Goal: Transaction & Acquisition: Purchase product/service

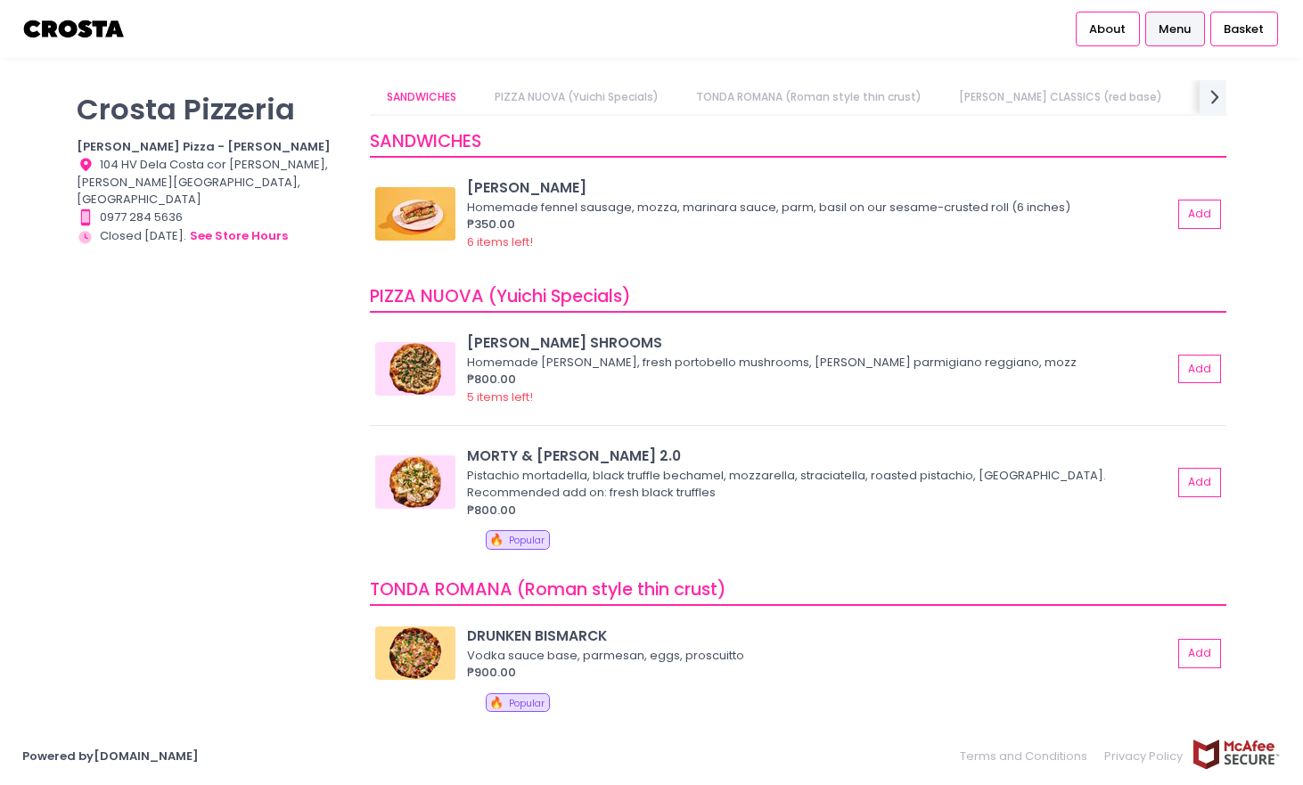
click at [1057, 102] on link "CROSTA CLASSICS (red base)" at bounding box center [1061, 97] width 238 height 34
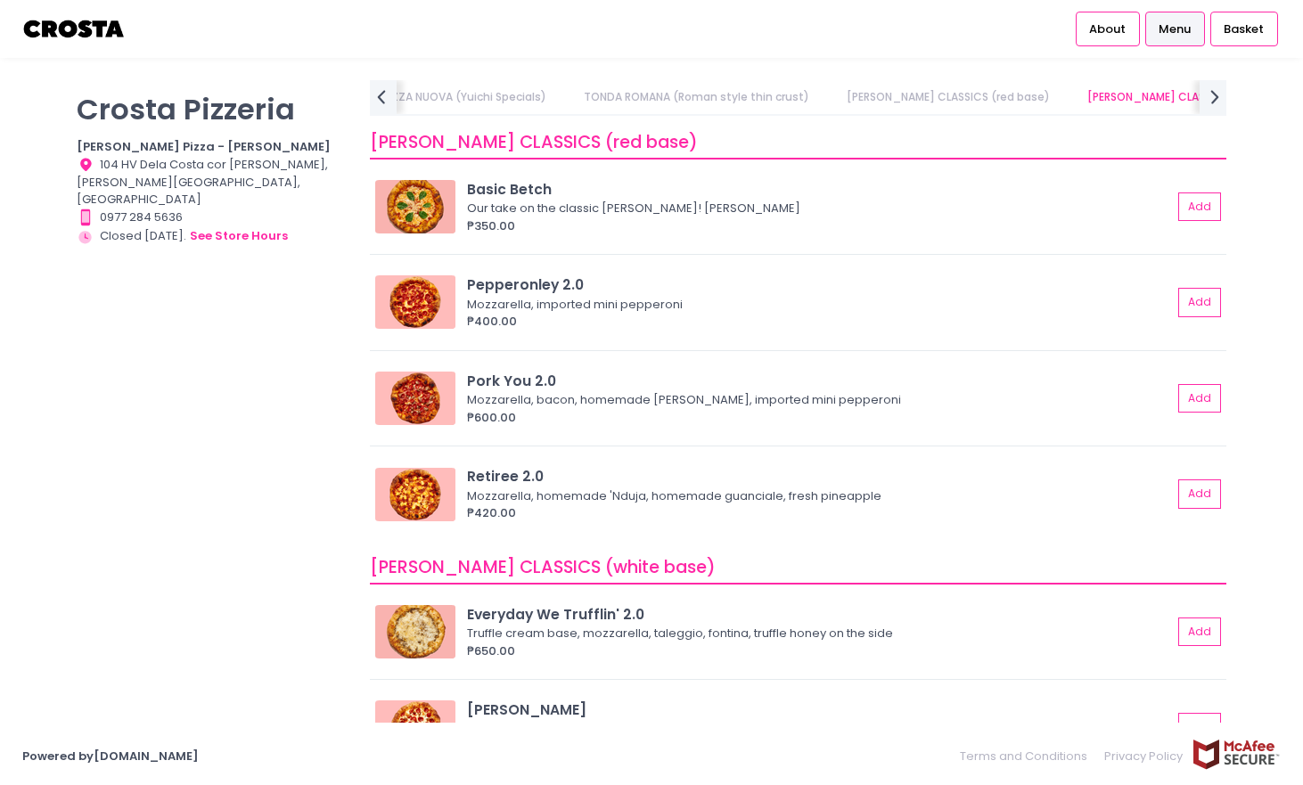
scroll to position [611, 0]
click at [1205, 92] on icon "next Created with Sketch." at bounding box center [1215, 97] width 26 height 26
click at [668, 101] on link "Square Detroit Pizza" at bounding box center [733, 97] width 146 height 34
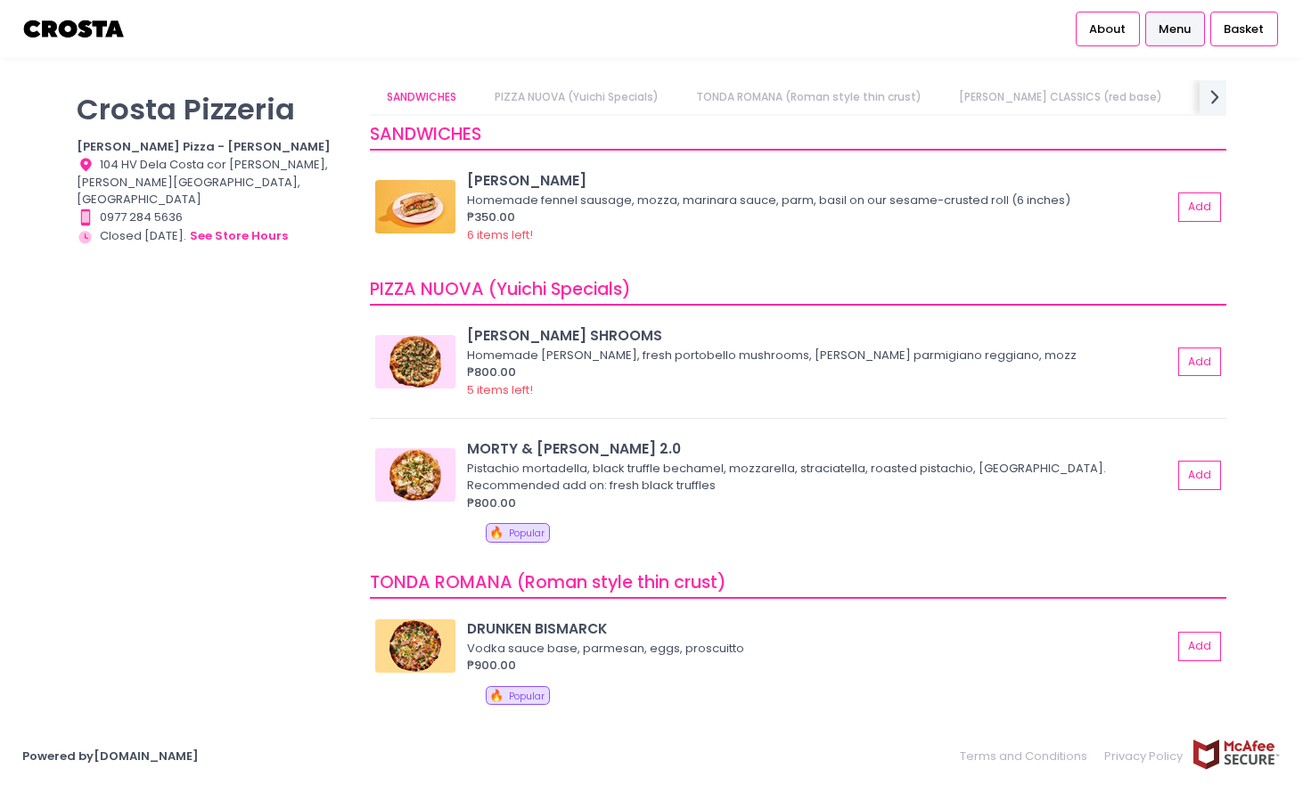
scroll to position [0, 0]
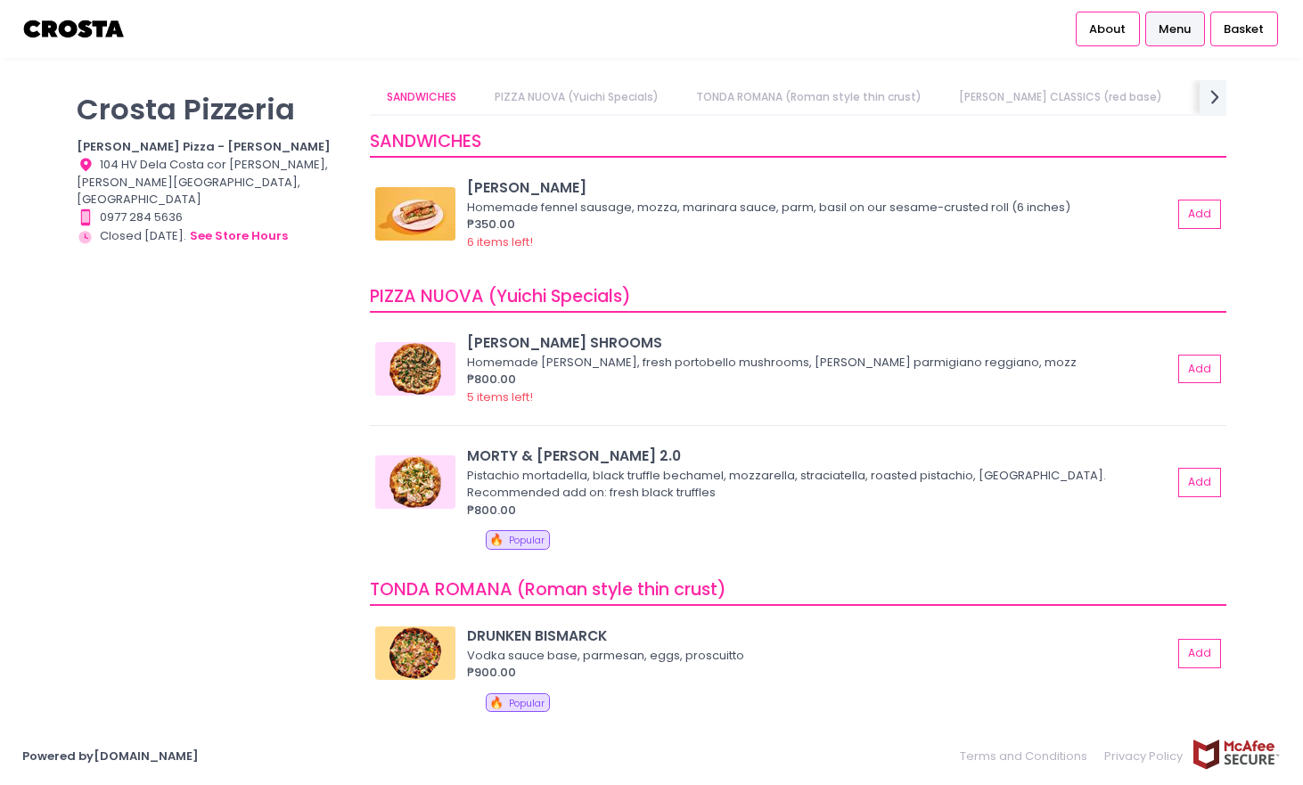
click at [1002, 101] on link "CROSTA CLASSICS (red base)" at bounding box center [1061, 97] width 238 height 34
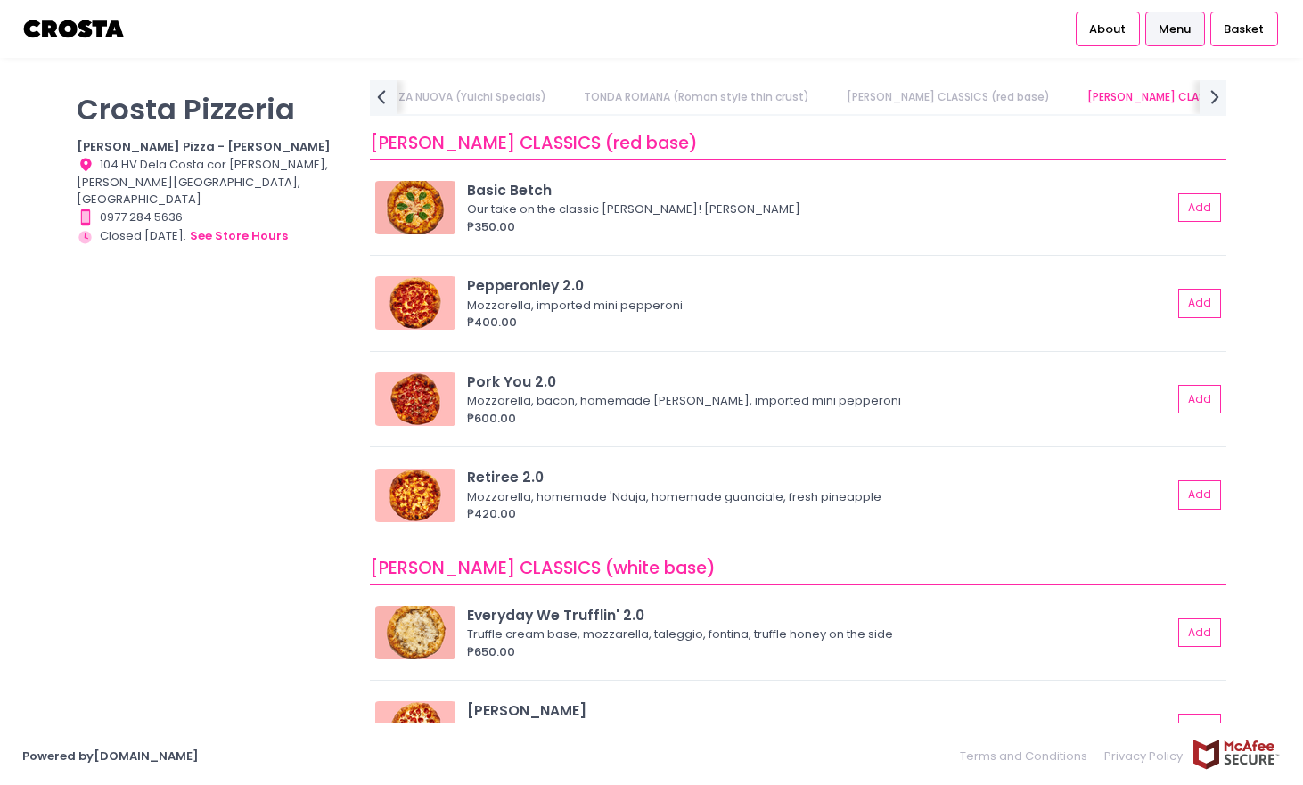
scroll to position [611, 0]
click at [439, 388] on img at bounding box center [415, 397] width 80 height 53
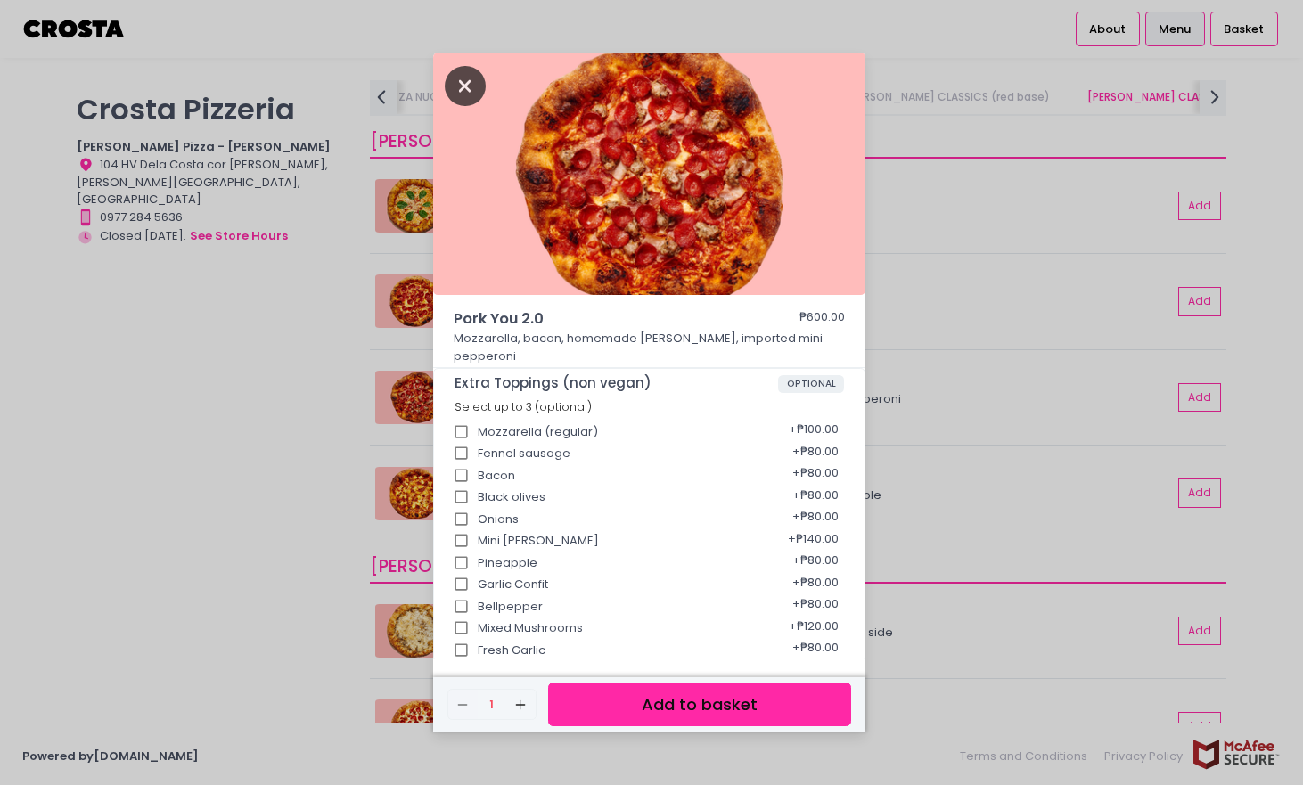
click at [459, 83] on icon "Close" at bounding box center [465, 86] width 41 height 40
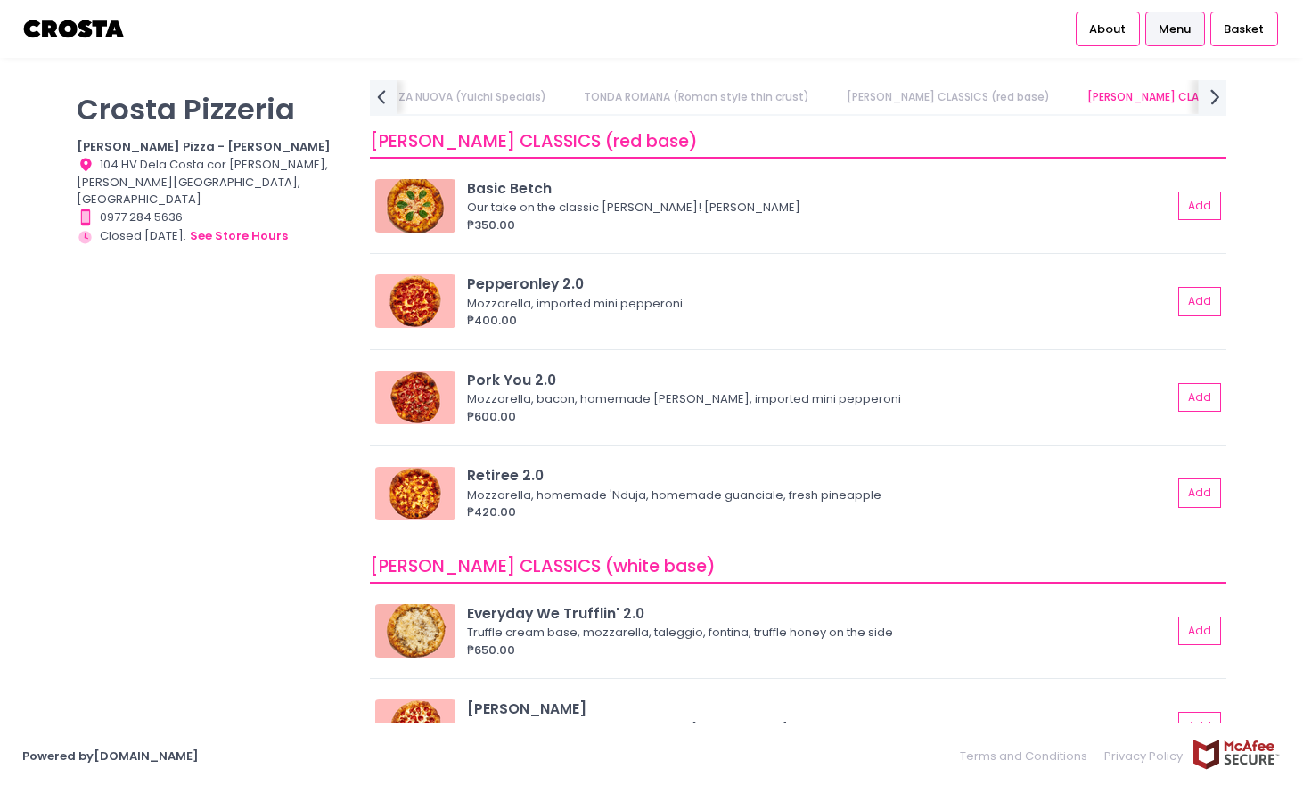
click at [1217, 99] on icon "next Created with Sketch." at bounding box center [1215, 97] width 26 height 26
click at [810, 98] on link "Square Sicilian Pizza" at bounding box center [881, 97] width 144 height 34
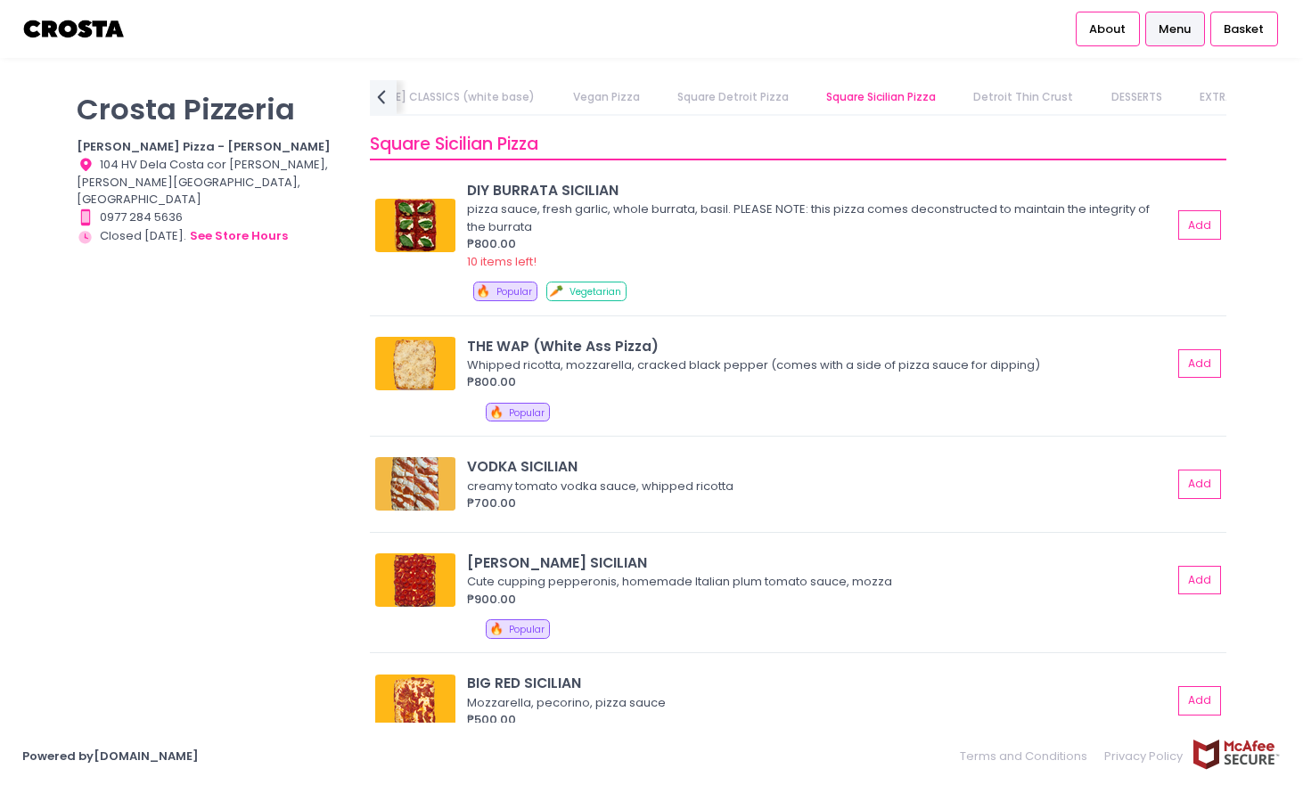
scroll to position [2439, 0]
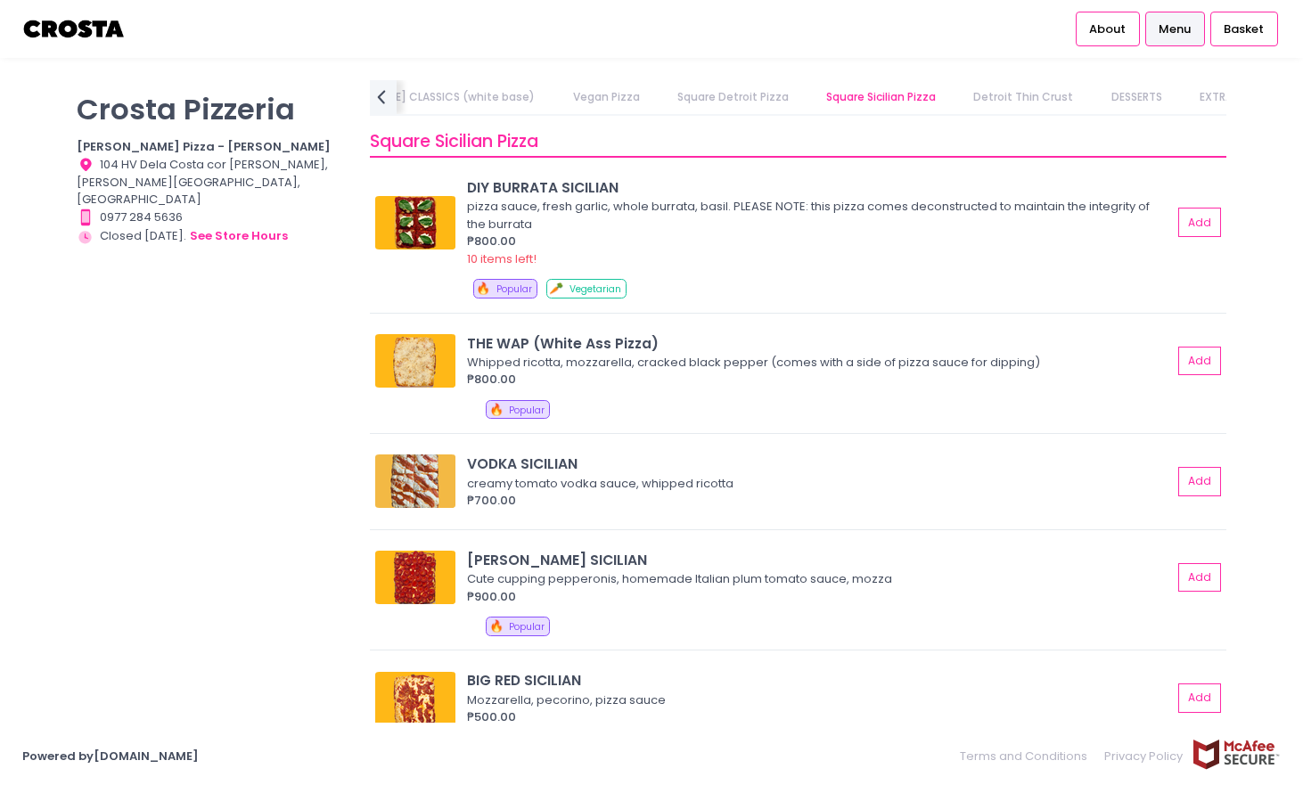
click at [956, 100] on link "Detroit Thin Crust" at bounding box center [1023, 97] width 135 height 34
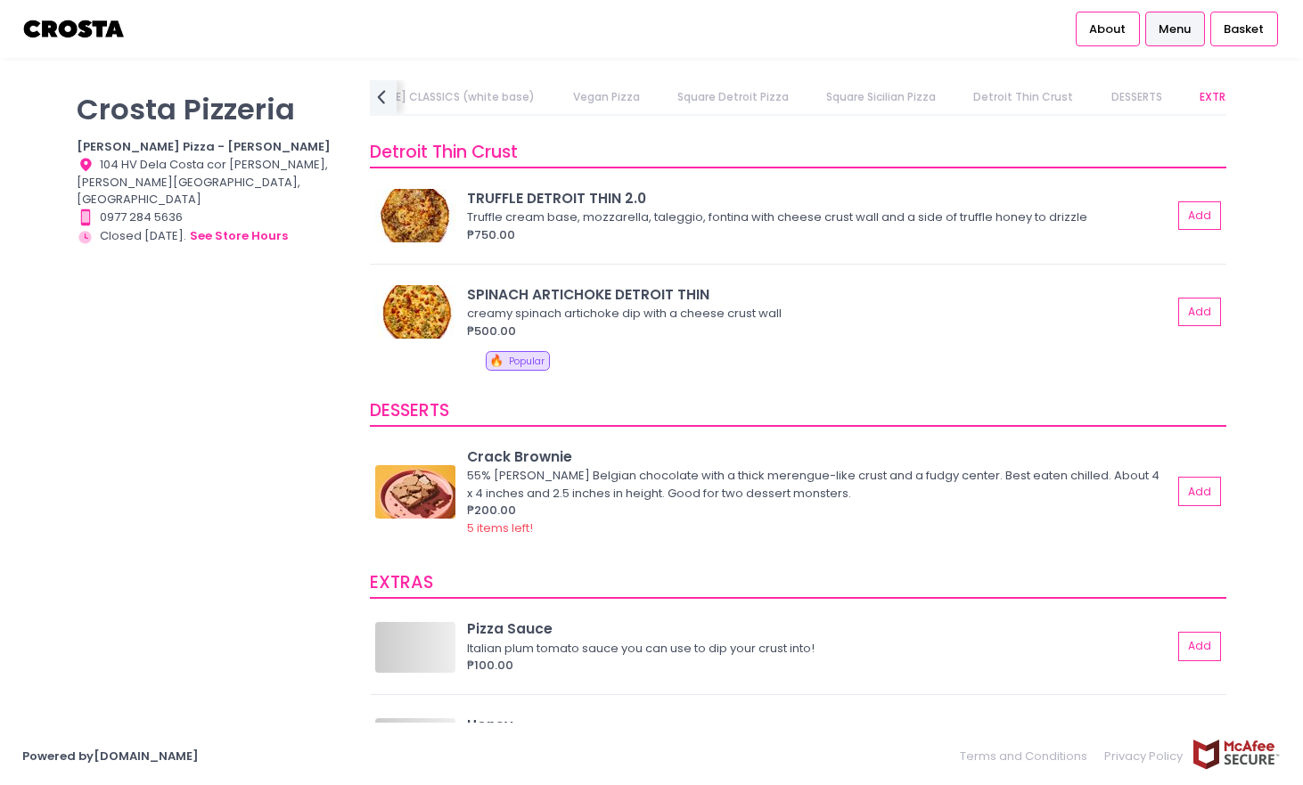
scroll to position [3070, 0]
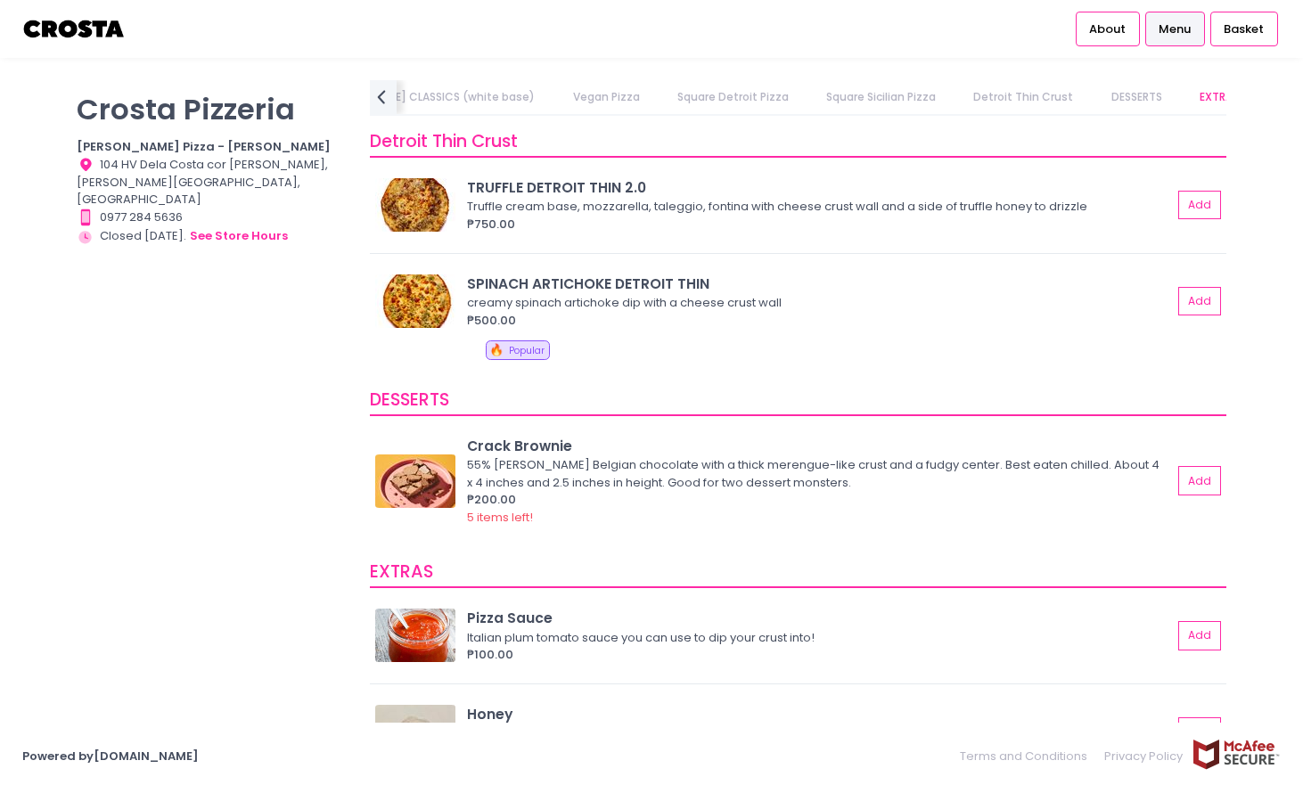
click at [660, 101] on link "Square Detroit Pizza" at bounding box center [733, 97] width 146 height 34
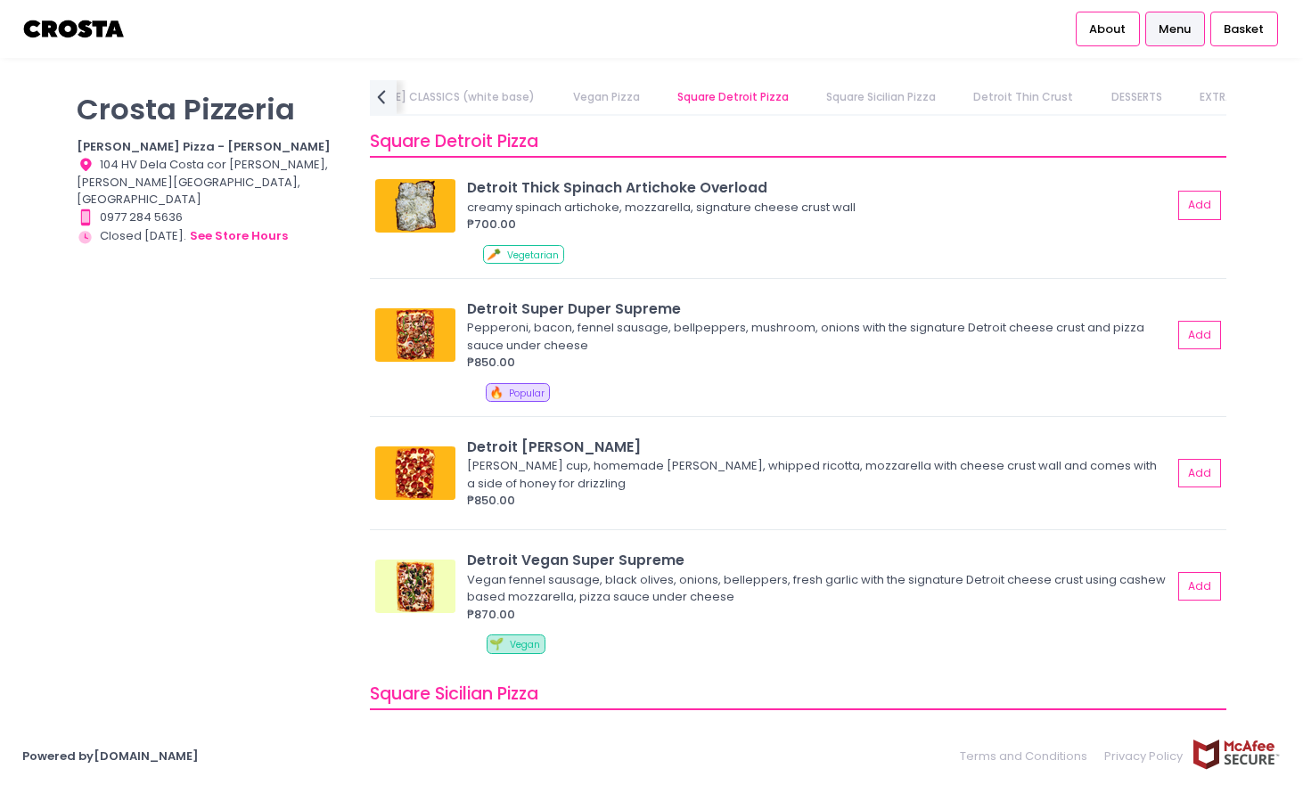
scroll to position [1886, 0]
click at [405, 333] on img at bounding box center [415, 334] width 80 height 53
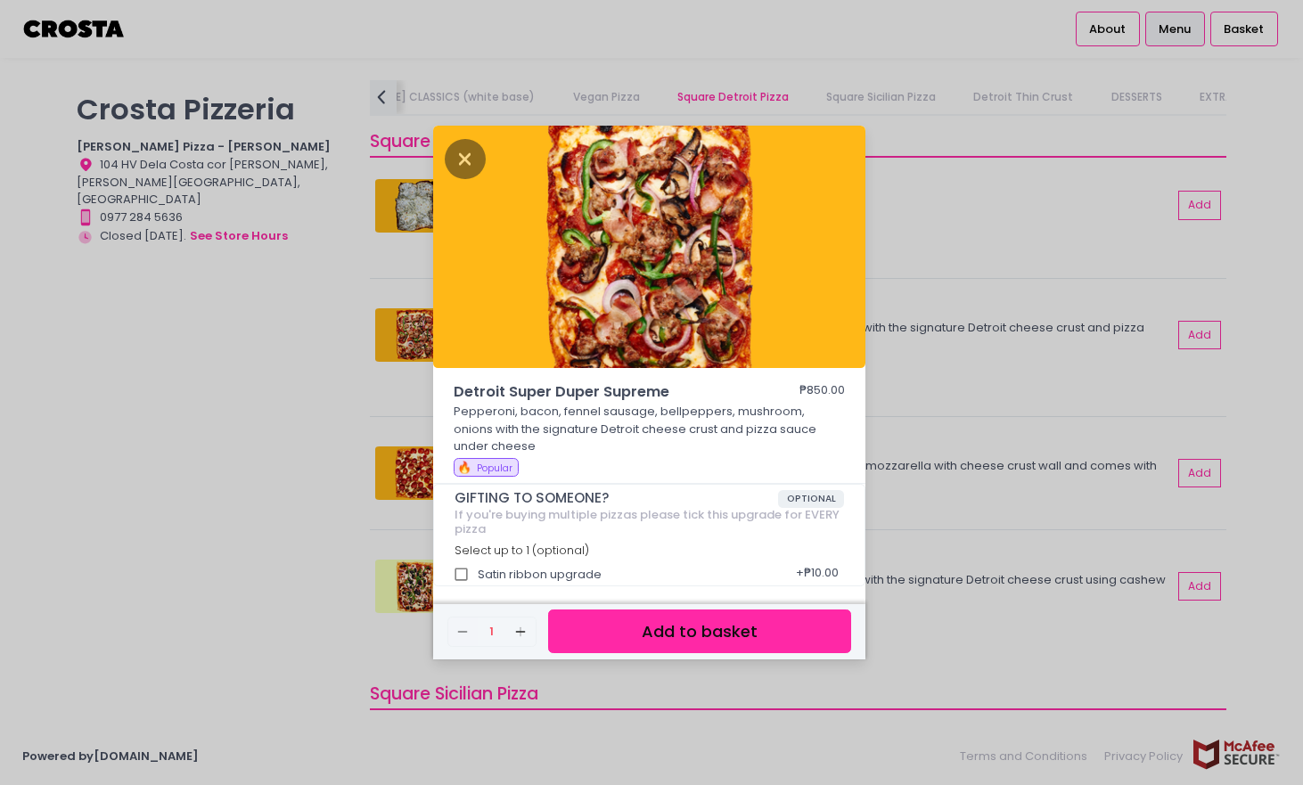
click at [405, 333] on div "Detroit Super Duper Supreme ₱850.00 Pepperoni, bacon, fennel sausage, bellpeppe…" at bounding box center [651, 392] width 1303 height 785
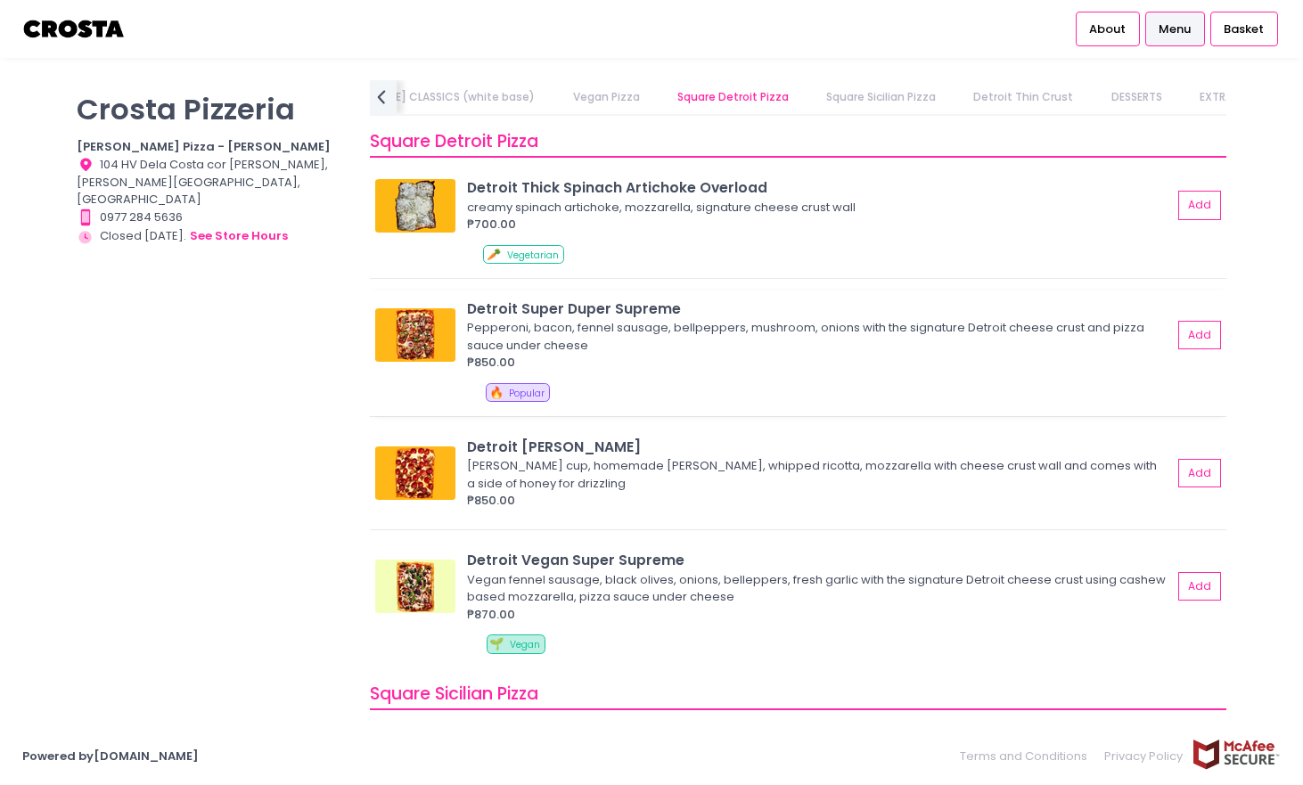
click at [414, 323] on img at bounding box center [415, 334] width 80 height 53
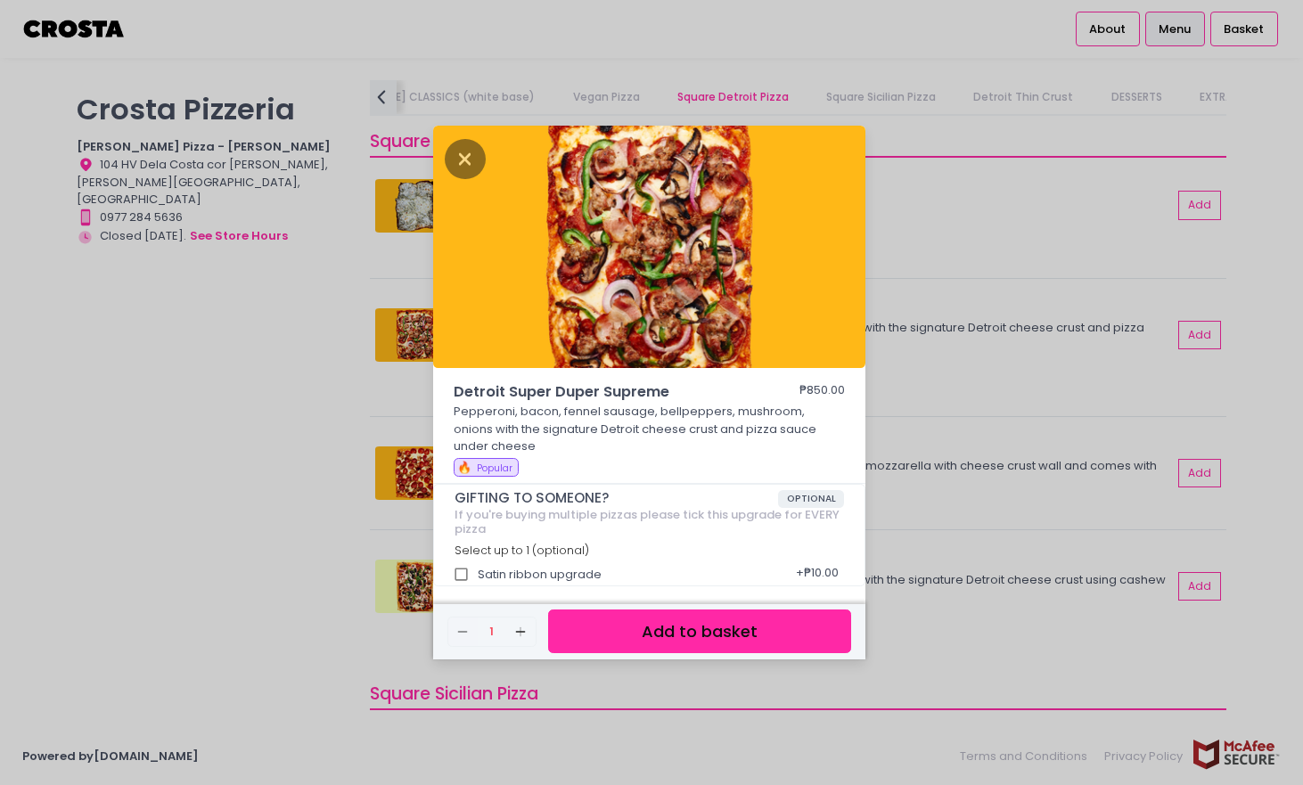
click at [342, 359] on div "Detroit Super Duper Supreme ₱850.00 Pepperoni, bacon, fennel sausage, bellpeppe…" at bounding box center [651, 392] width 1303 height 785
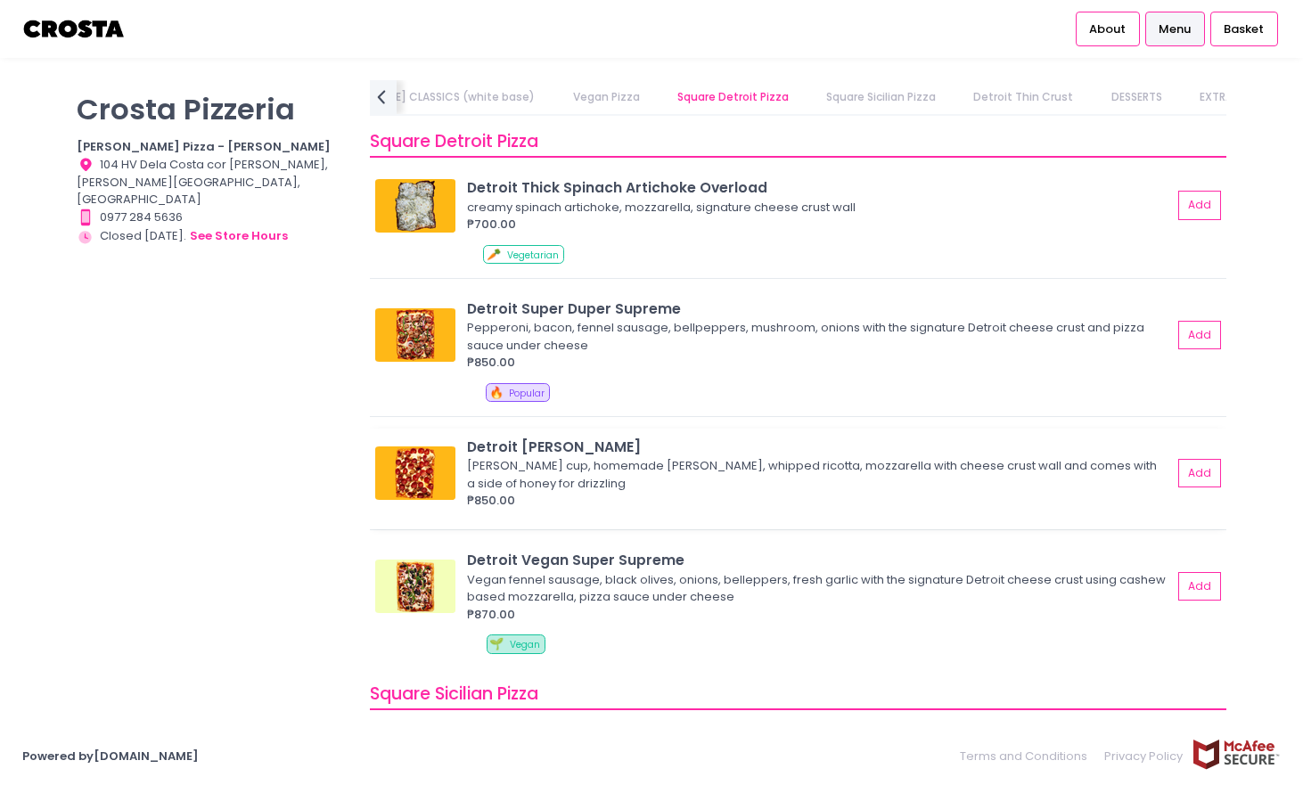
click at [412, 490] on img at bounding box center [415, 473] width 80 height 53
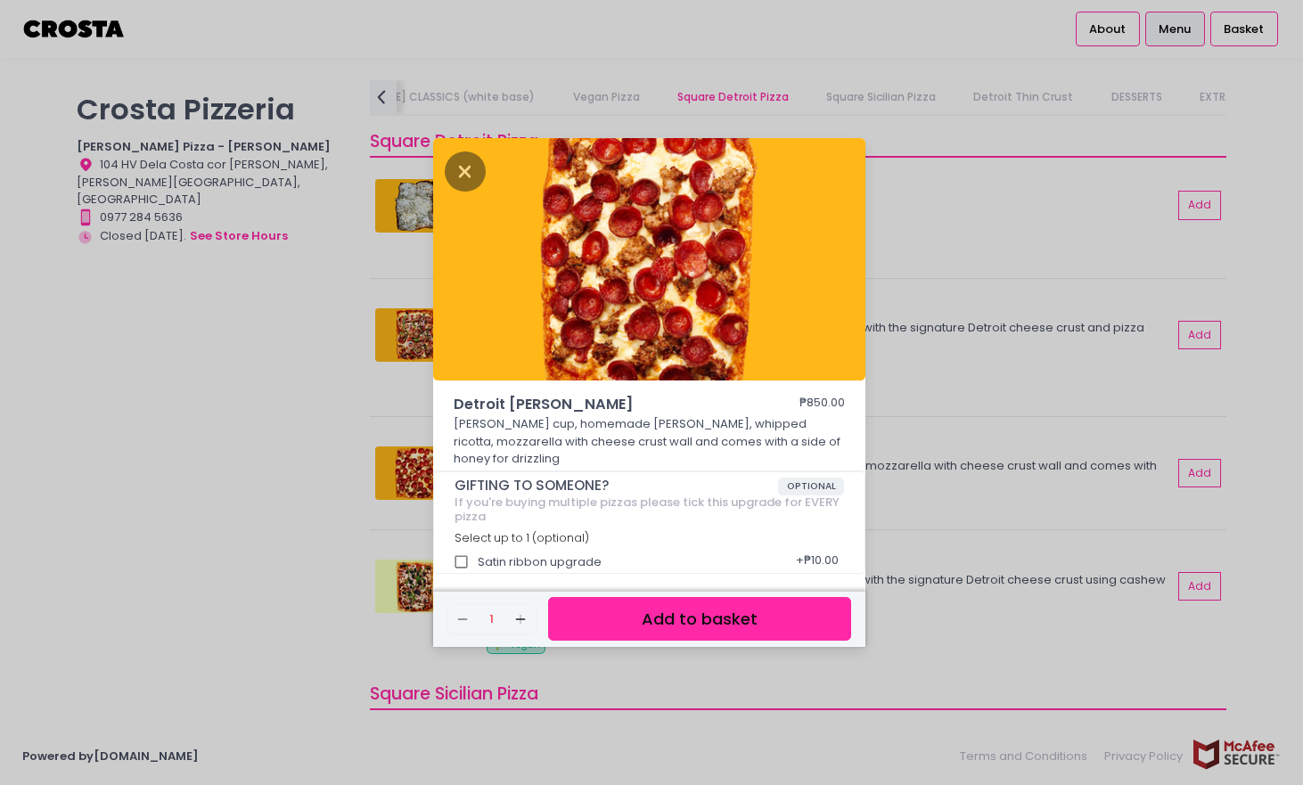
click at [353, 468] on div "Detroit Roni Salciccia ₱850.00 Roni cup, homemade salciccia, whipped ricotta, m…" at bounding box center [651, 392] width 1303 height 785
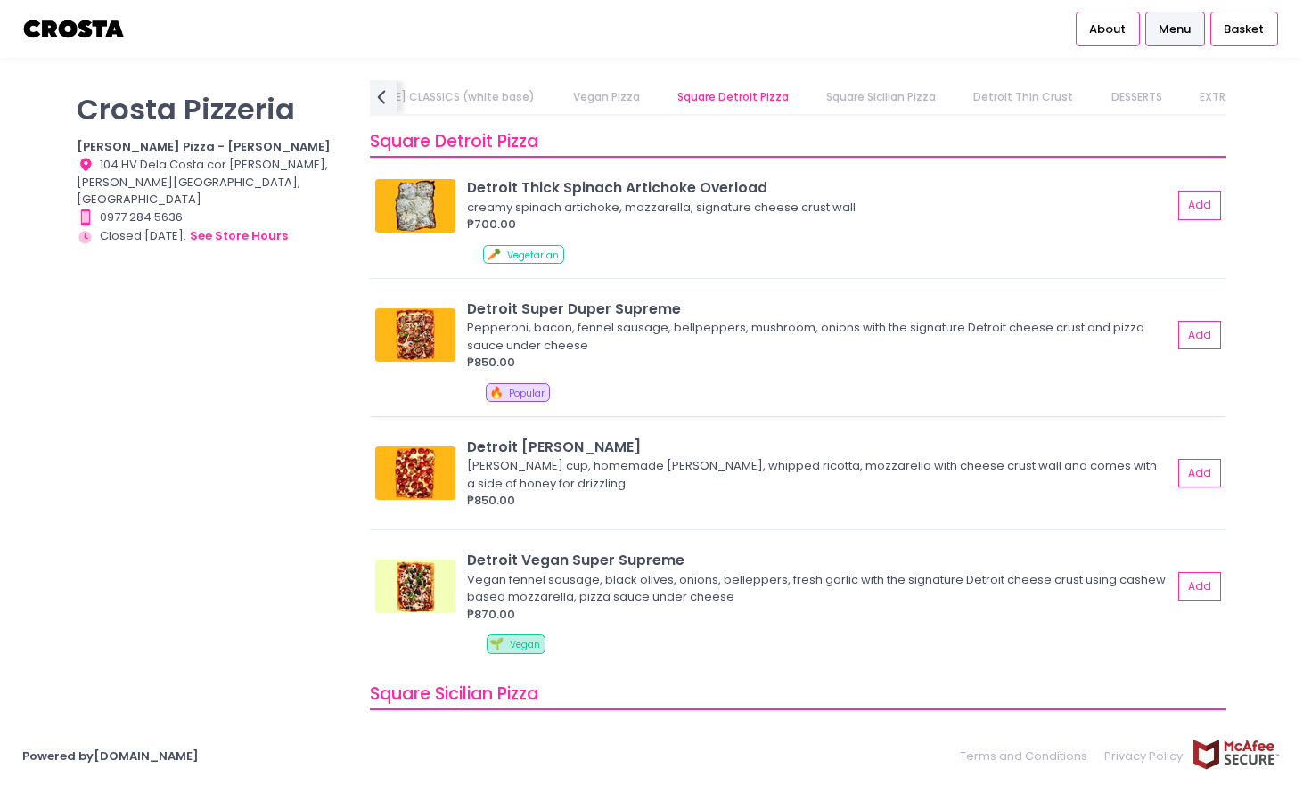
click at [413, 345] on img at bounding box center [415, 334] width 80 height 53
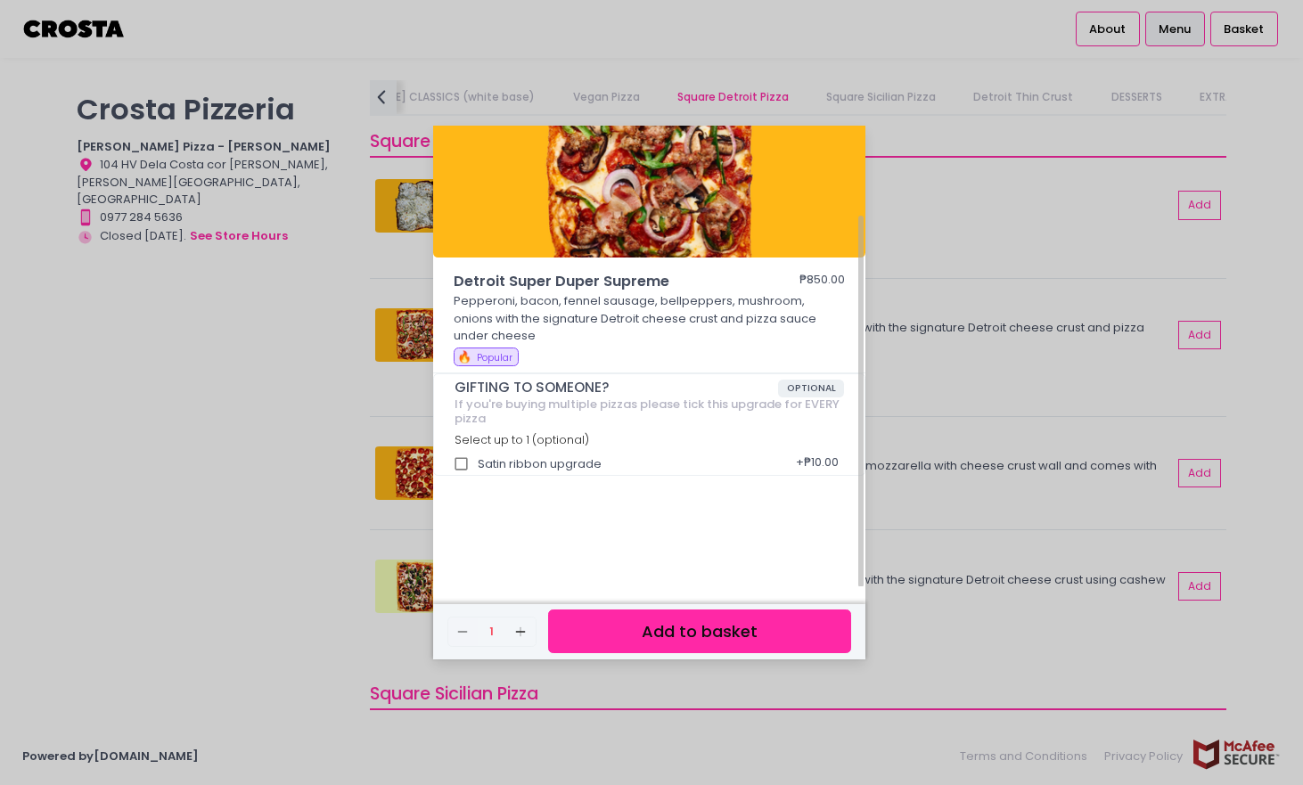
click at [697, 631] on button "Add to basket" at bounding box center [699, 632] width 303 height 44
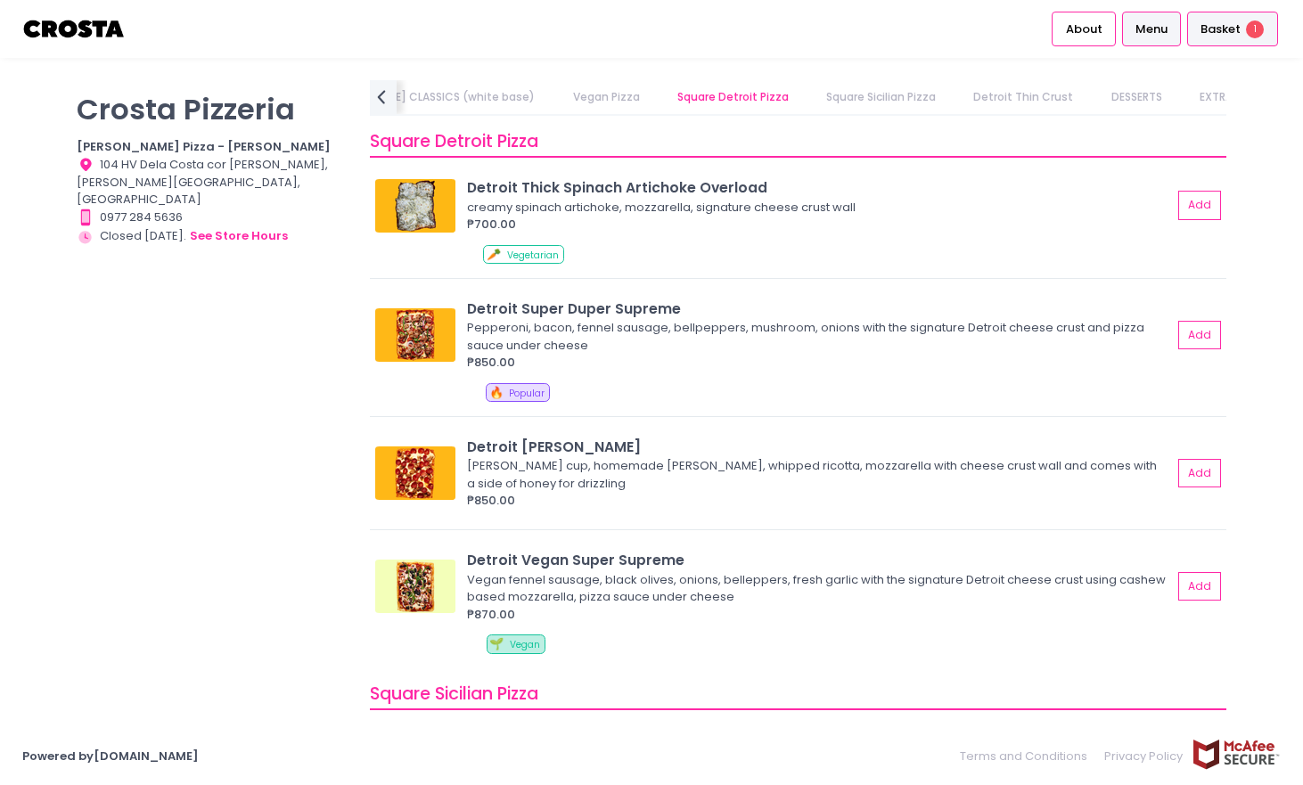
click at [1227, 36] on span "Basket" at bounding box center [1221, 29] width 40 height 18
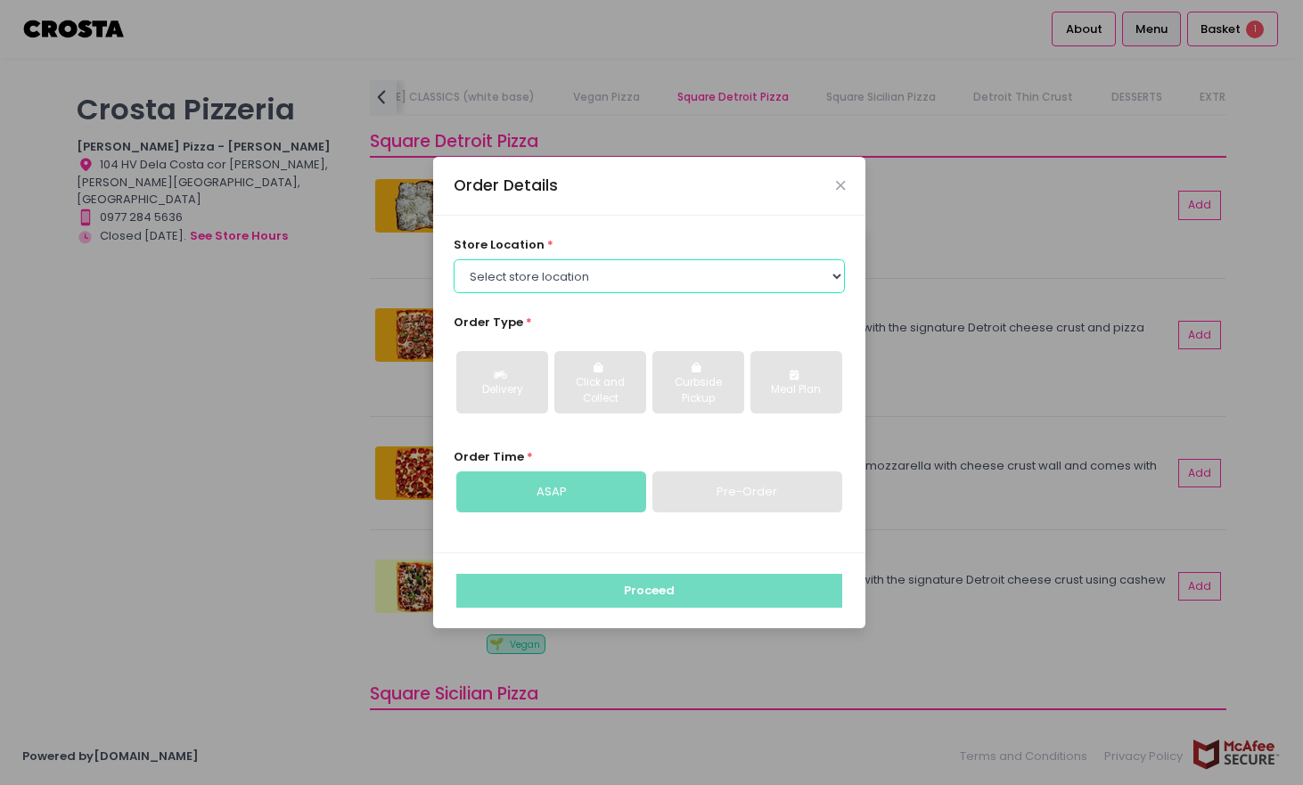
click at [692, 282] on select "Select store location [PERSON_NAME] Pizza - [PERSON_NAME] Pizza - [GEOGRAPHIC_D…" at bounding box center [650, 276] width 392 height 34
select select "65090bae48156caed44a5eb4"
click at [454, 259] on select "Select store location [PERSON_NAME] Pizza - [PERSON_NAME] Pizza - [GEOGRAPHIC_D…" at bounding box center [650, 276] width 392 height 34
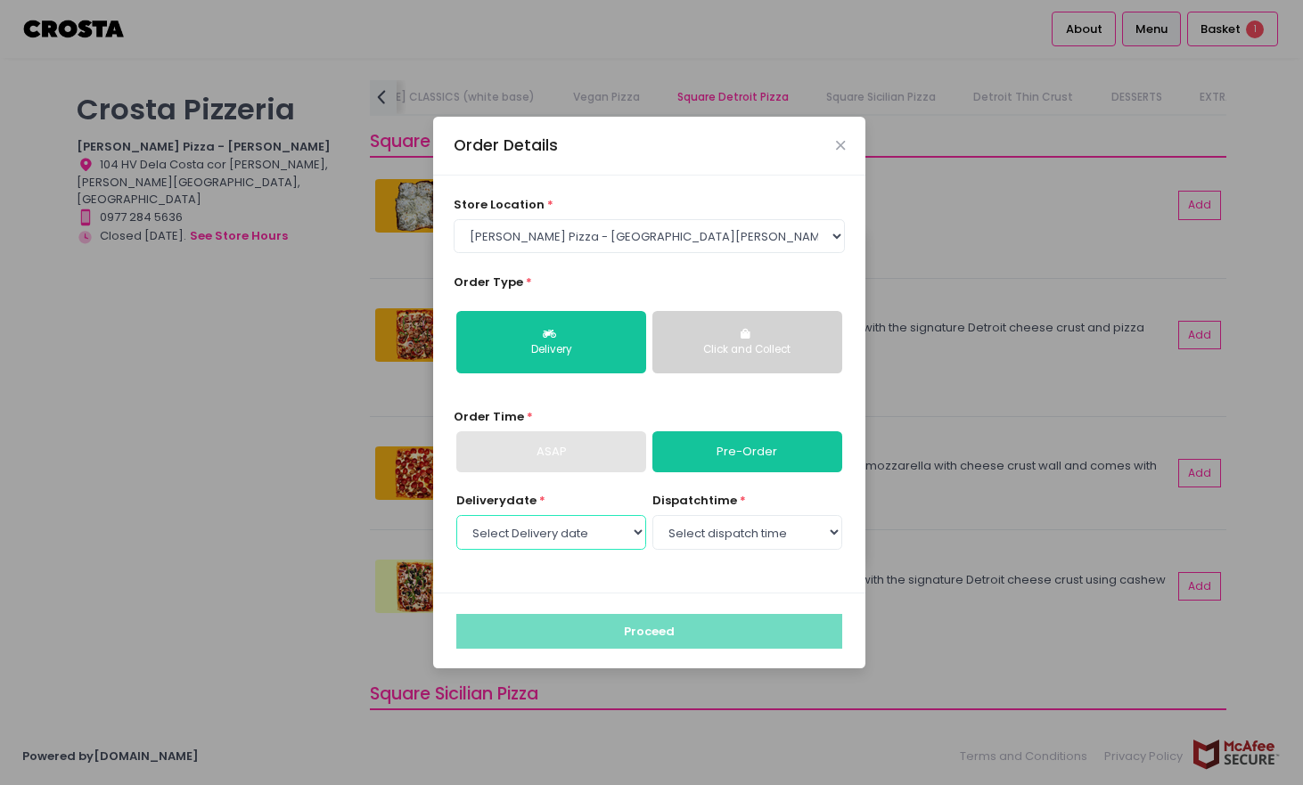
click at [620, 534] on select "Select Delivery date [DATE] [DATE] [DATE] [DATE] [DATE]" at bounding box center [551, 532] width 190 height 34
select select "[DATE]"
click at [456, 515] on select "Select Delivery date [DATE] [DATE] [DATE] [DATE] [DATE]" at bounding box center [551, 532] width 190 height 34
click at [726, 541] on select "Select dispatch time 12:00 PM - 12:30 PM 12:30 PM - 01:00 PM 01:00 PM - 01:30 P…" at bounding box center [747, 532] width 190 height 34
select select "12:00"
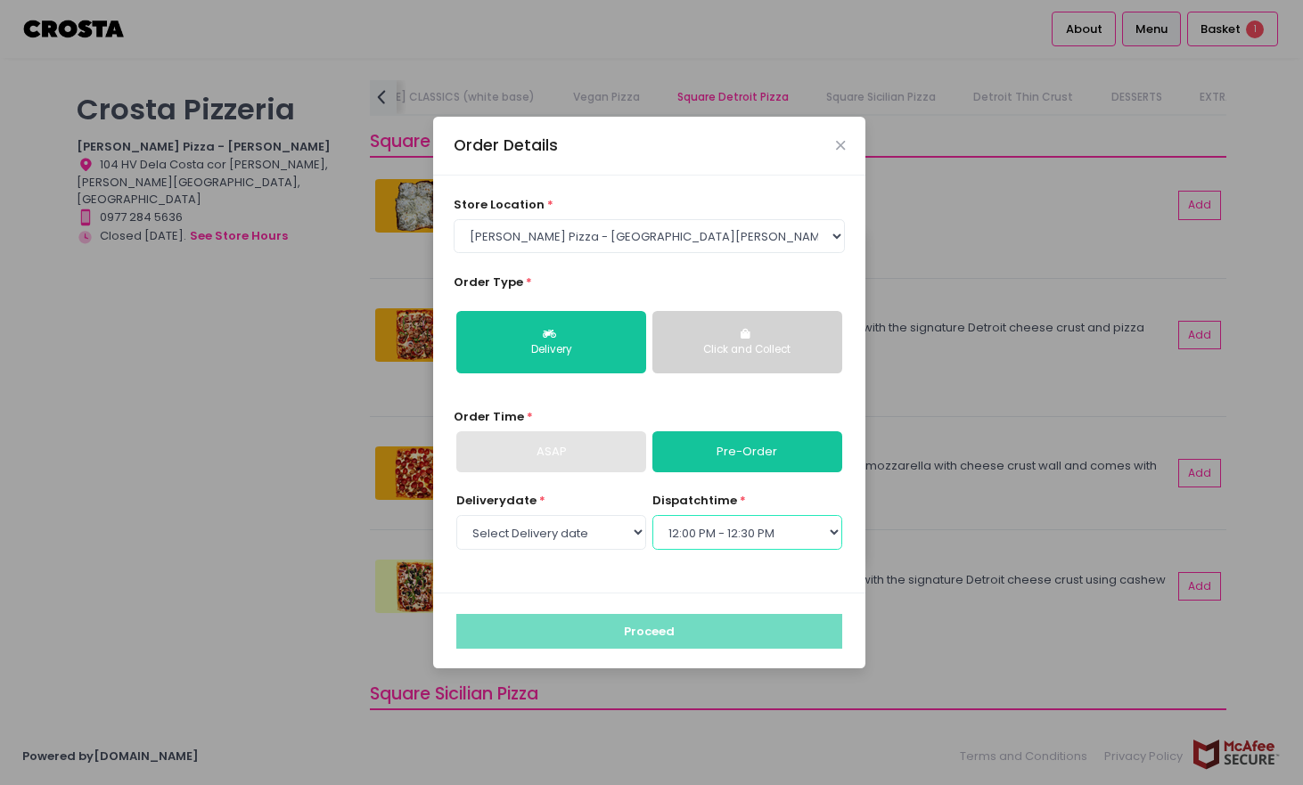
click at [652, 515] on select "Select dispatch time 12:00 PM - 12:30 PM 12:30 PM - 01:00 PM 01:00 PM - 01:30 P…" at bounding box center [747, 532] width 190 height 34
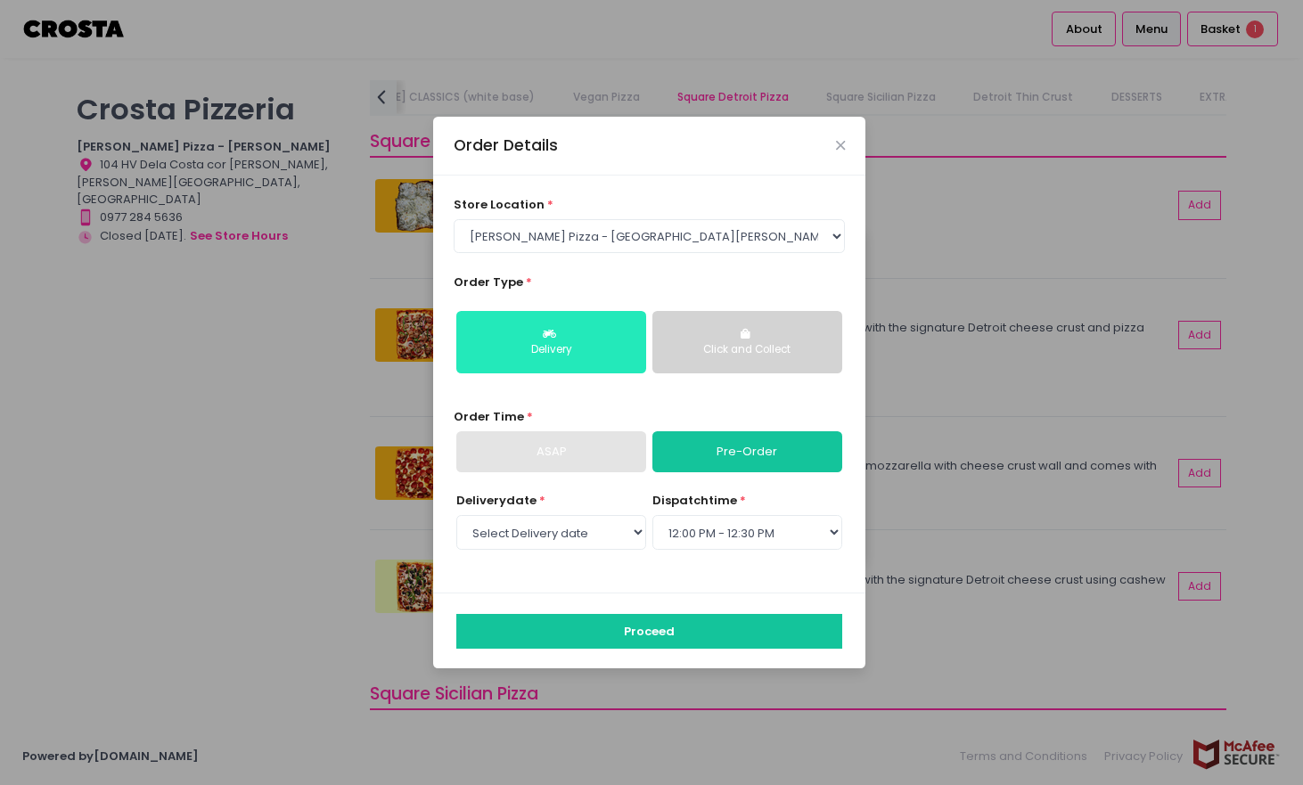
click at [564, 347] on div "Delivery" at bounding box center [551, 350] width 165 height 16
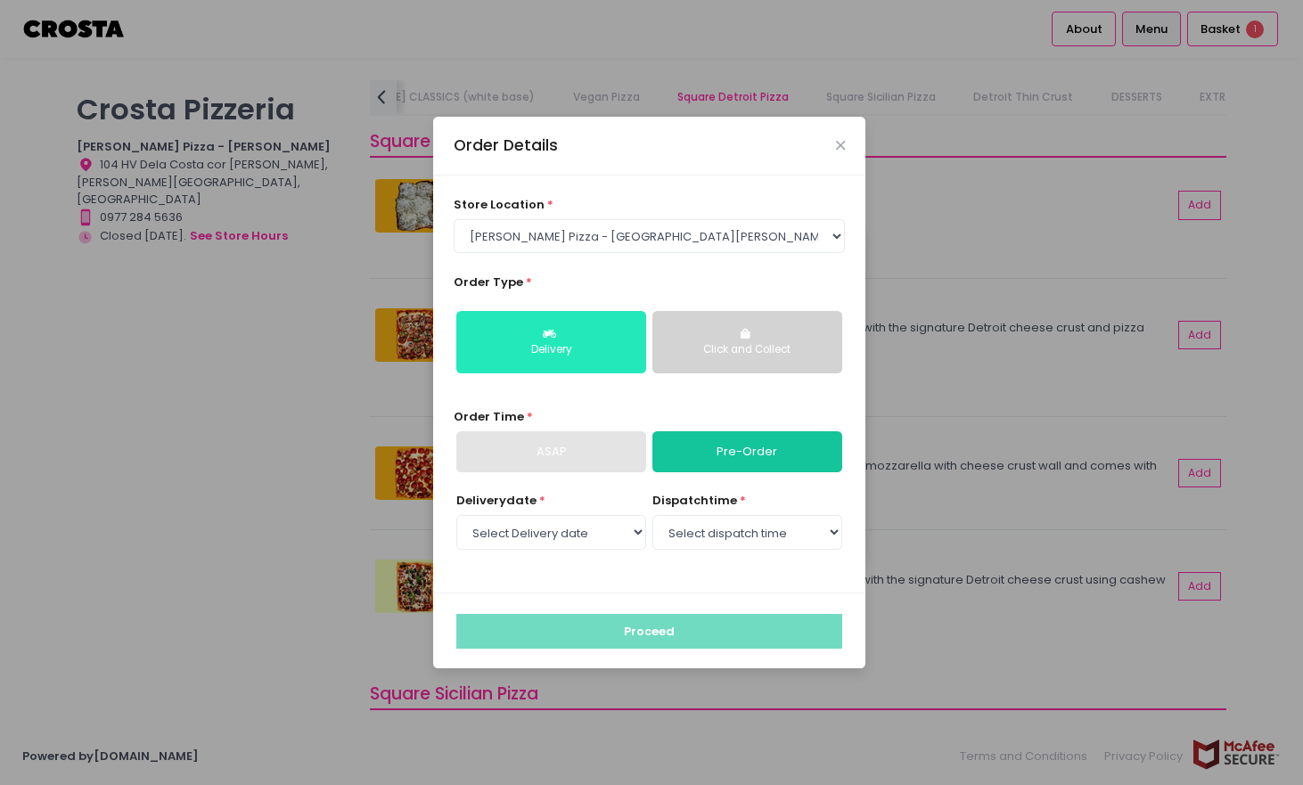
click at [564, 346] on div "Delivery" at bounding box center [551, 350] width 165 height 16
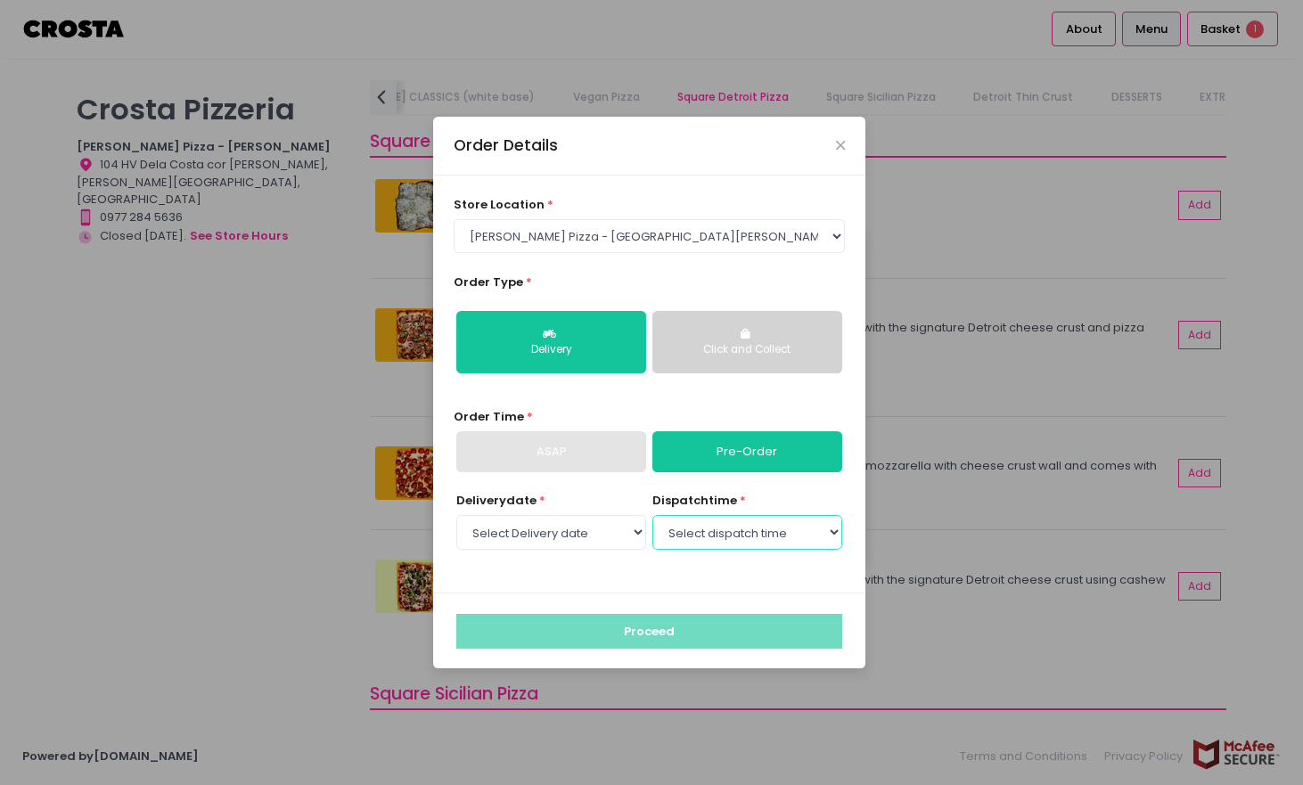
click at [712, 535] on select "Select dispatch time 12:00 PM - 12:30 PM 12:30 PM - 01:00 PM 01:00 PM - 01:30 P…" at bounding box center [747, 532] width 190 height 34
select select "12:00"
click at [652, 515] on select "Select dispatch time 12:00 PM - 12:30 PM 12:30 PM - 01:00 PM 01:00 PM - 01:30 P…" at bounding box center [747, 532] width 190 height 34
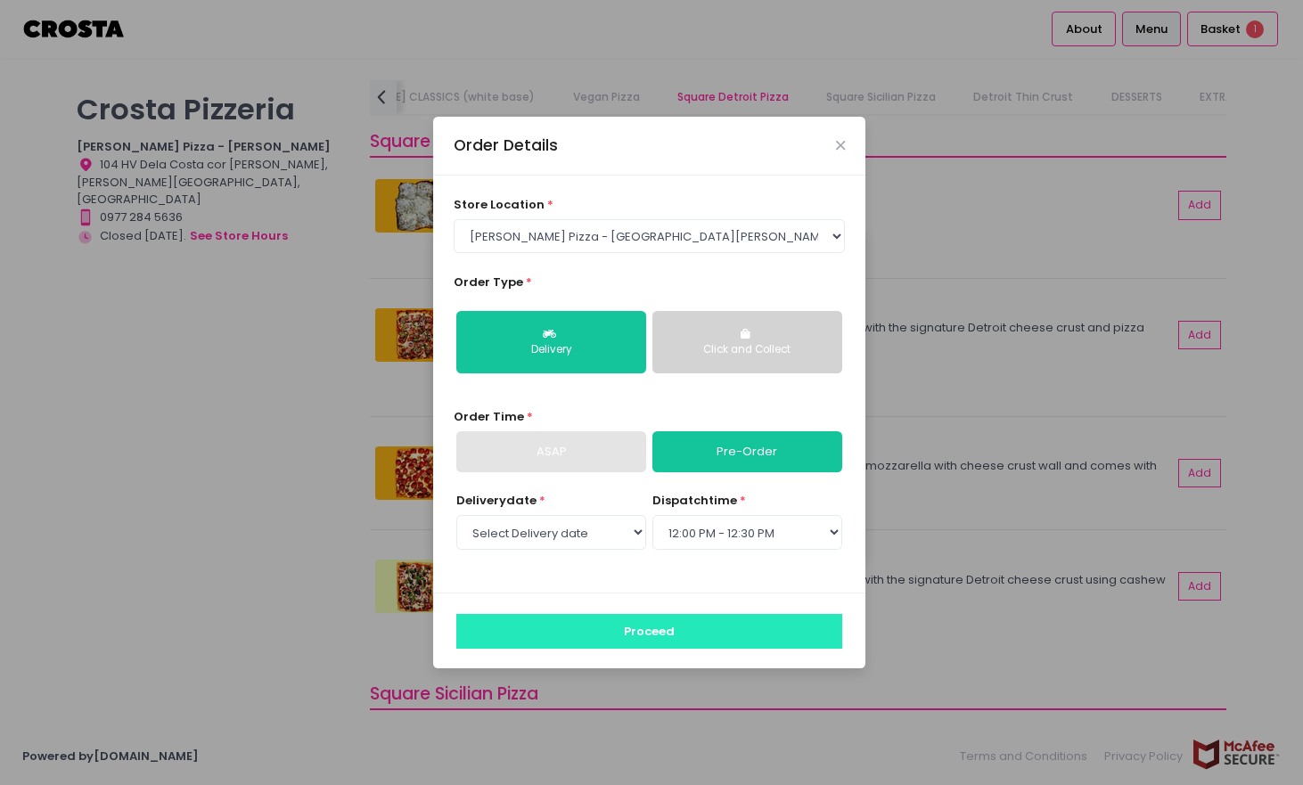
click at [668, 627] on button "Proceed" at bounding box center [649, 631] width 386 height 34
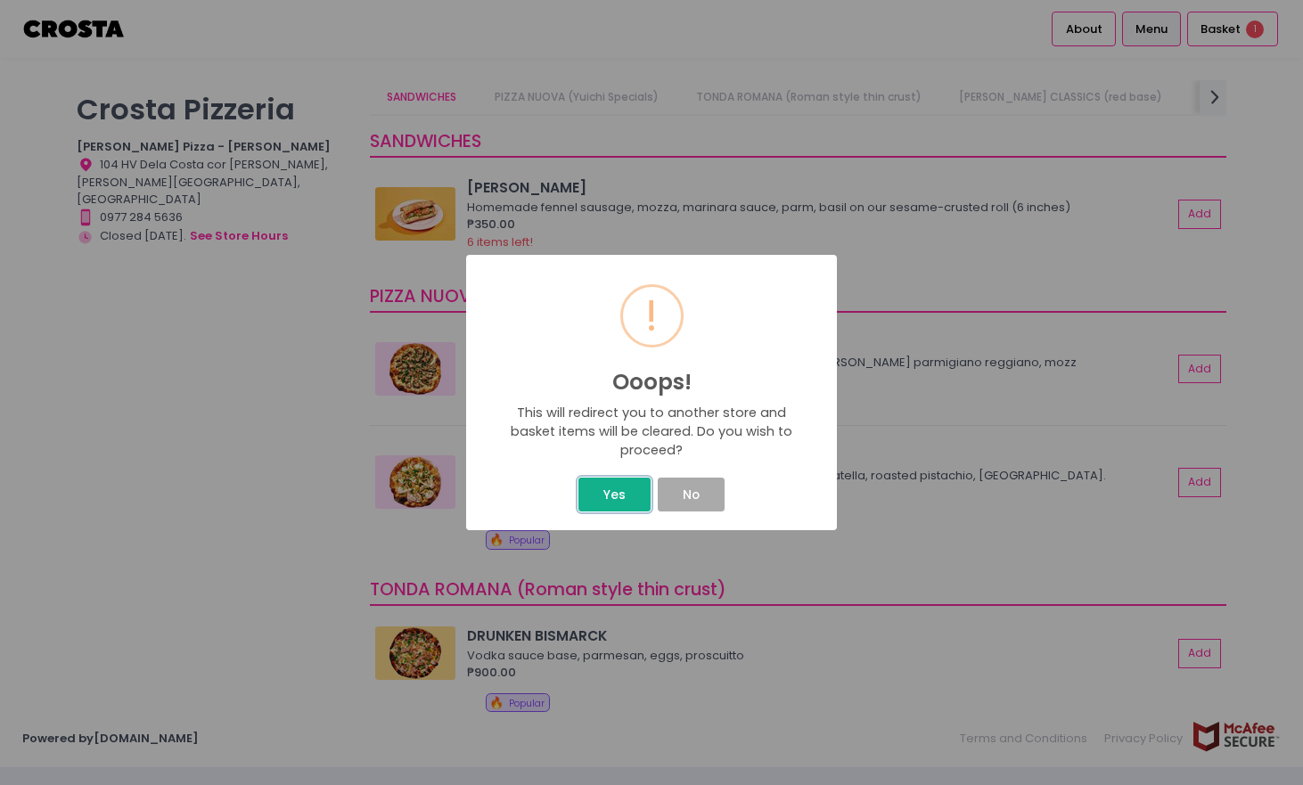
click at [624, 484] on button "Yes" at bounding box center [613, 495] width 71 height 34
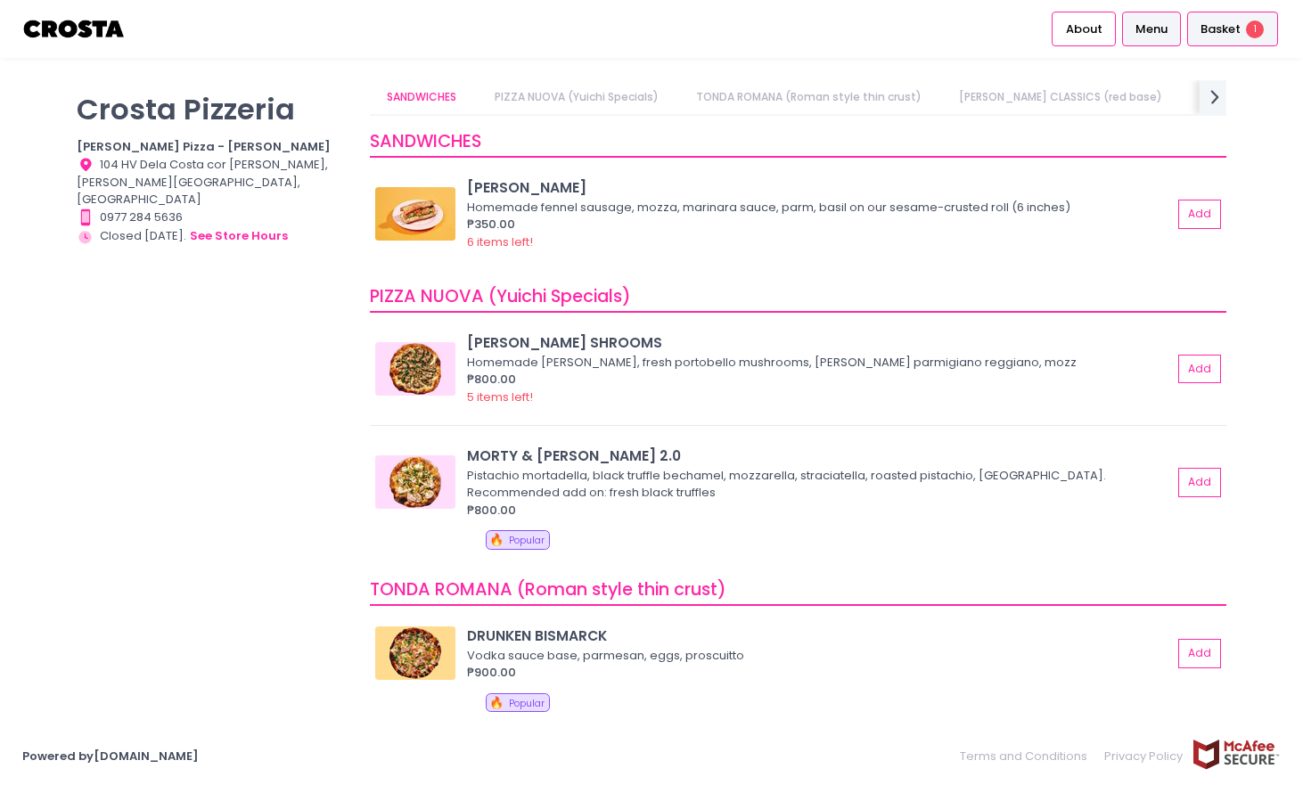
click at [1222, 30] on span "Basket" at bounding box center [1221, 29] width 40 height 18
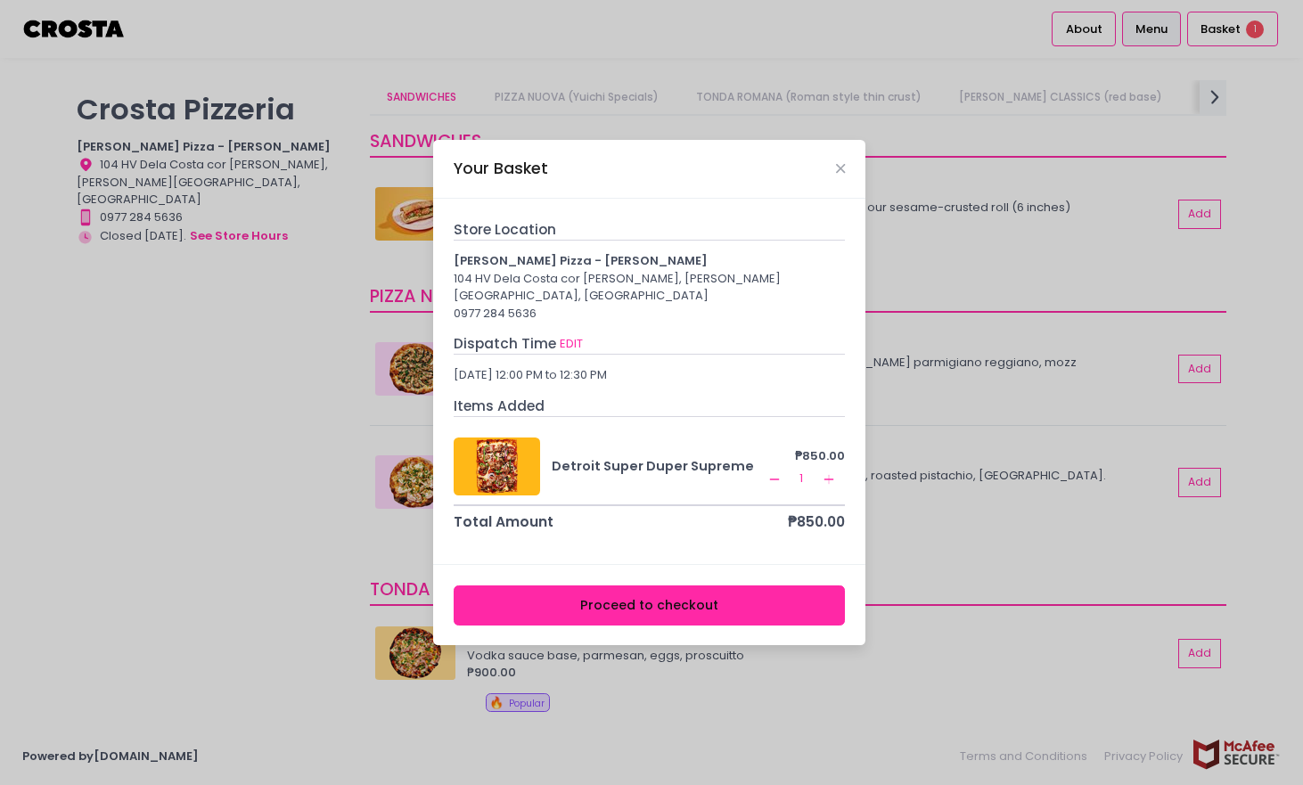
click at [643, 598] on button "Proceed to checkout" at bounding box center [650, 606] width 392 height 40
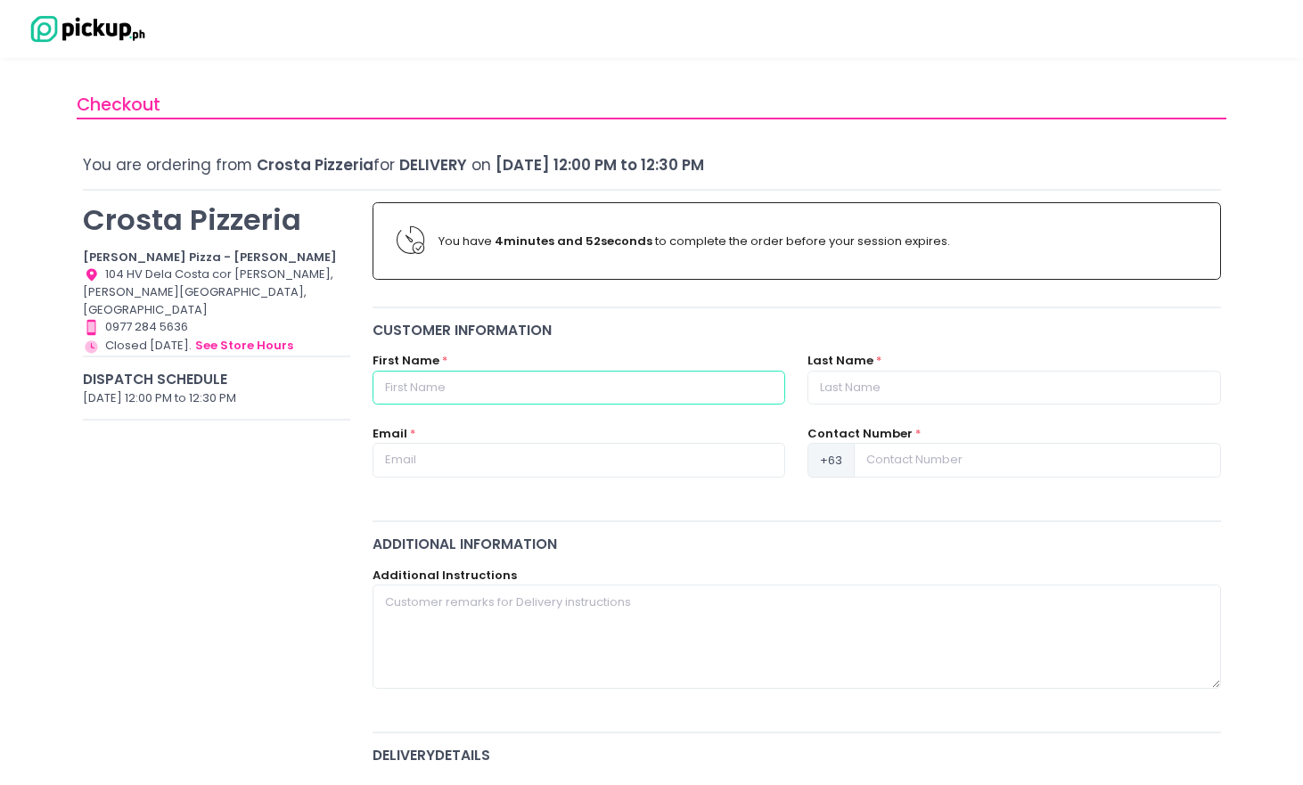
click at [497, 384] on input "text" at bounding box center [579, 388] width 413 height 34
type input "Roman Carlo"
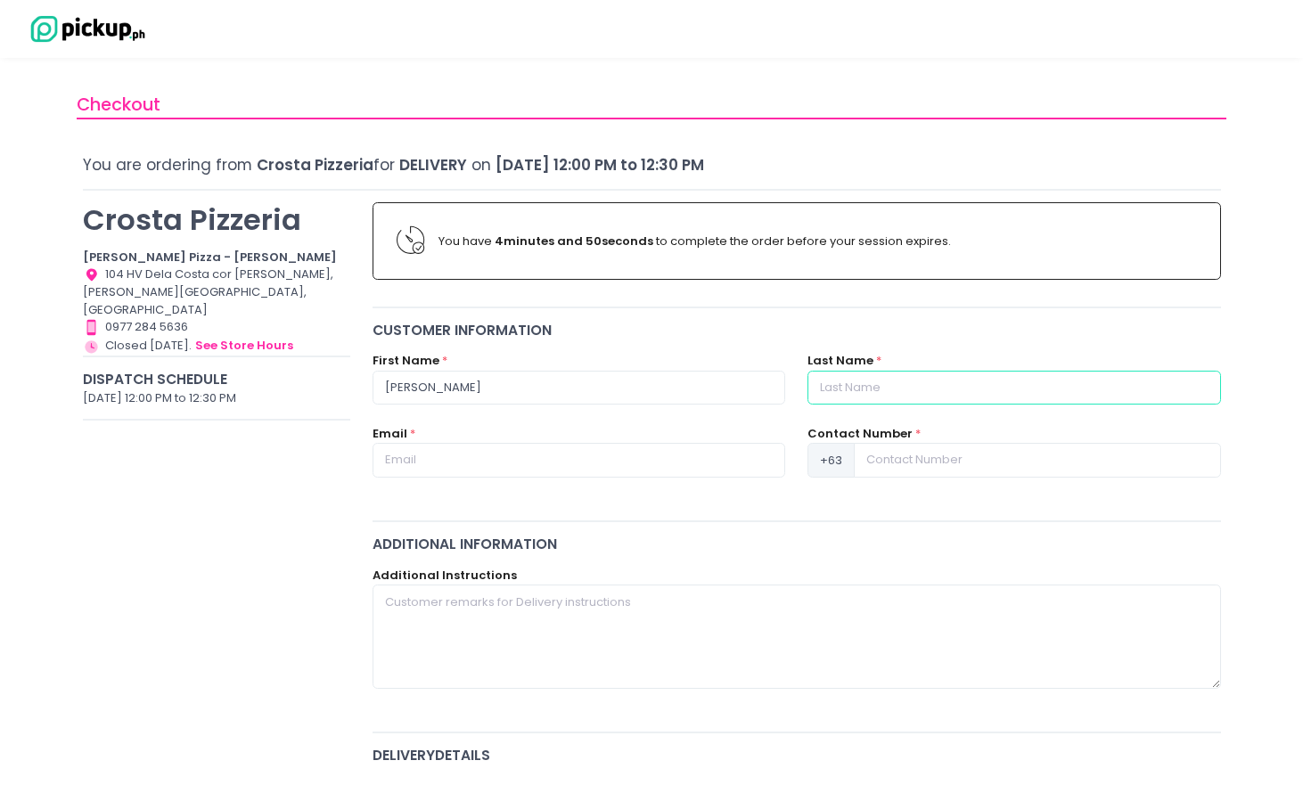
type input "Olivarez"
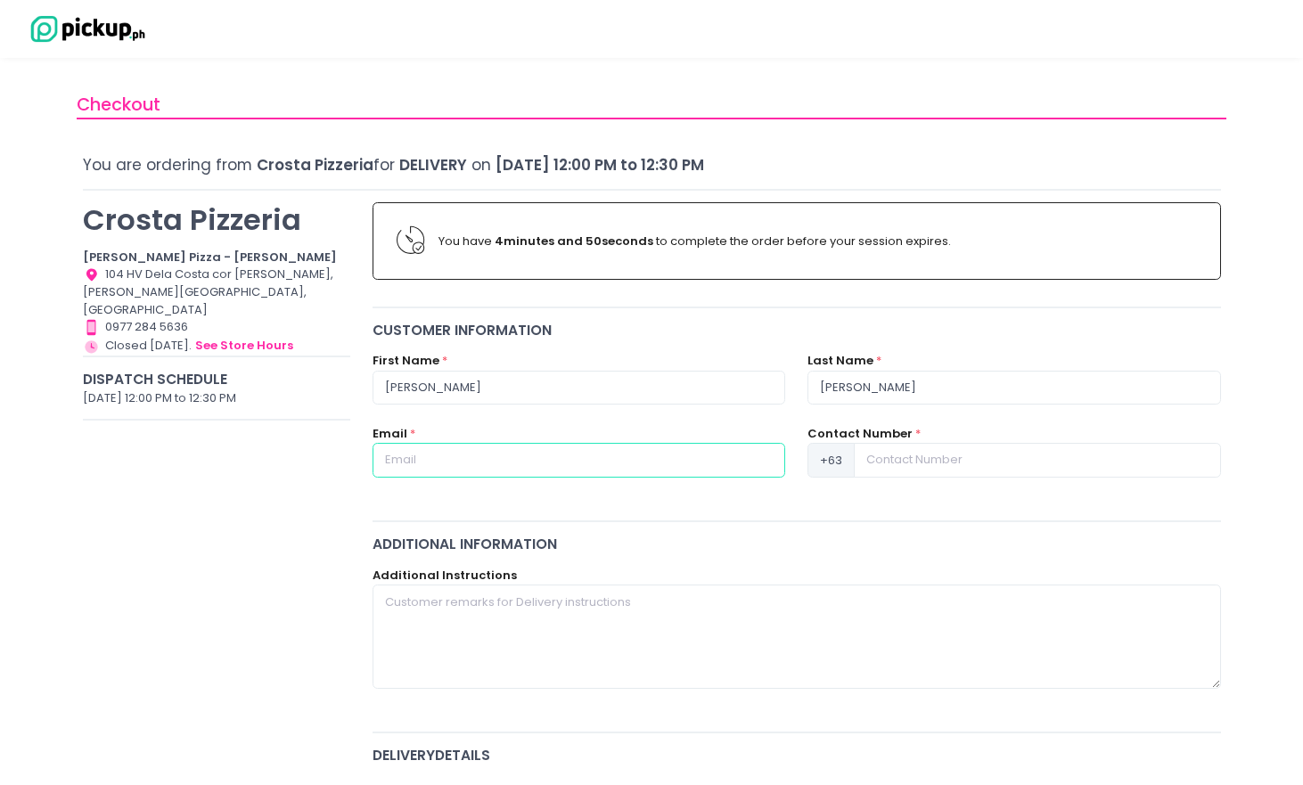
type input "namor_olrac@yahoo.com"
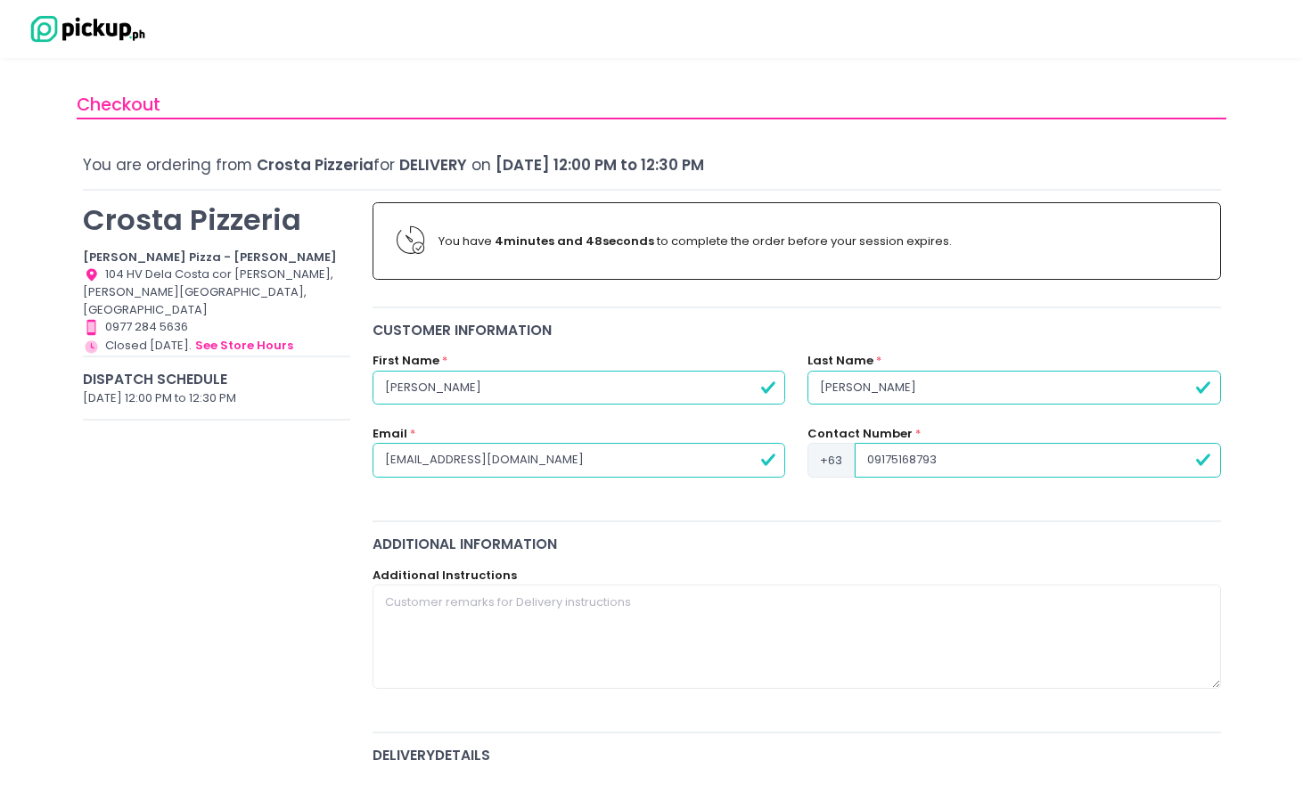
click at [872, 464] on input "09175168793" at bounding box center [1037, 460] width 365 height 34
type input "9175168793"
click at [867, 503] on div "Customer Information First Name * Roman Carlo Last Name * Olivarez Email * namo…" at bounding box center [797, 415] width 871 height 190
click at [692, 621] on textarea at bounding box center [797, 636] width 848 height 103
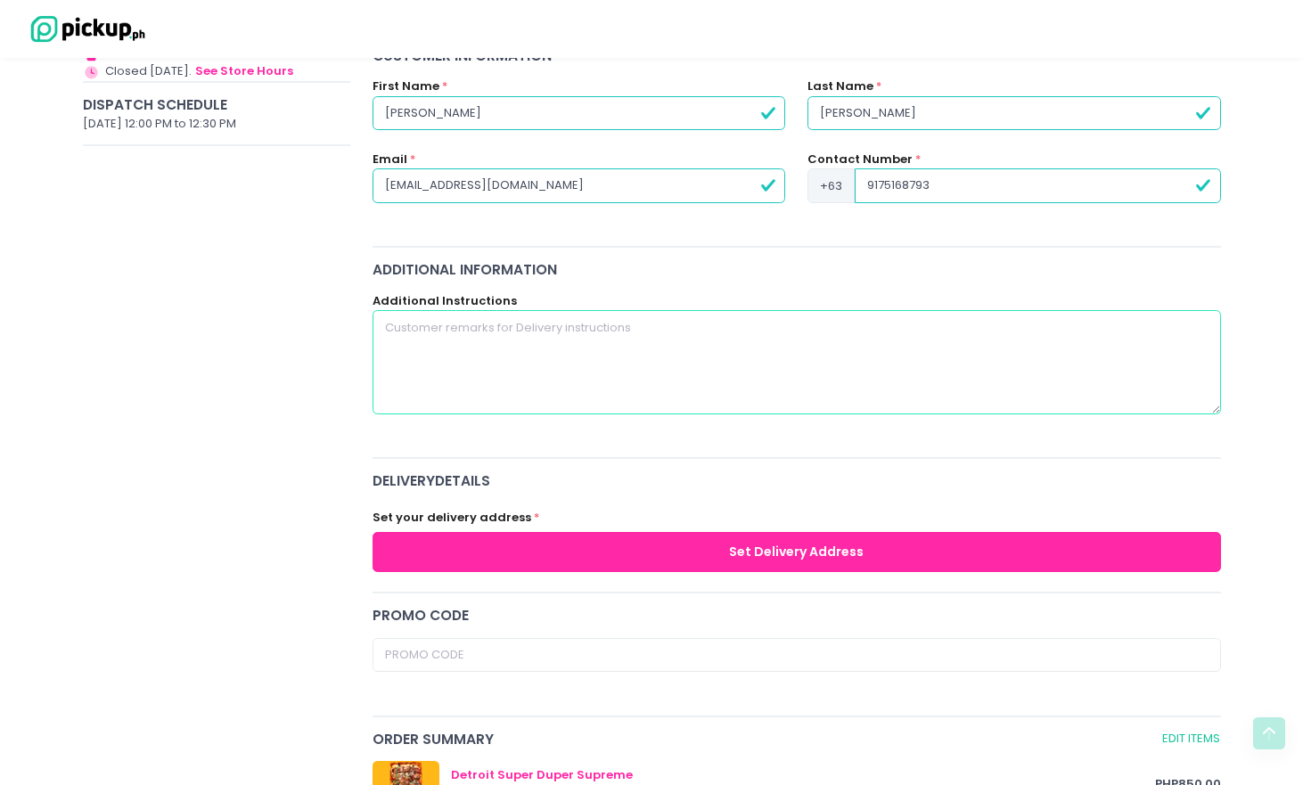
scroll to position [298, 0]
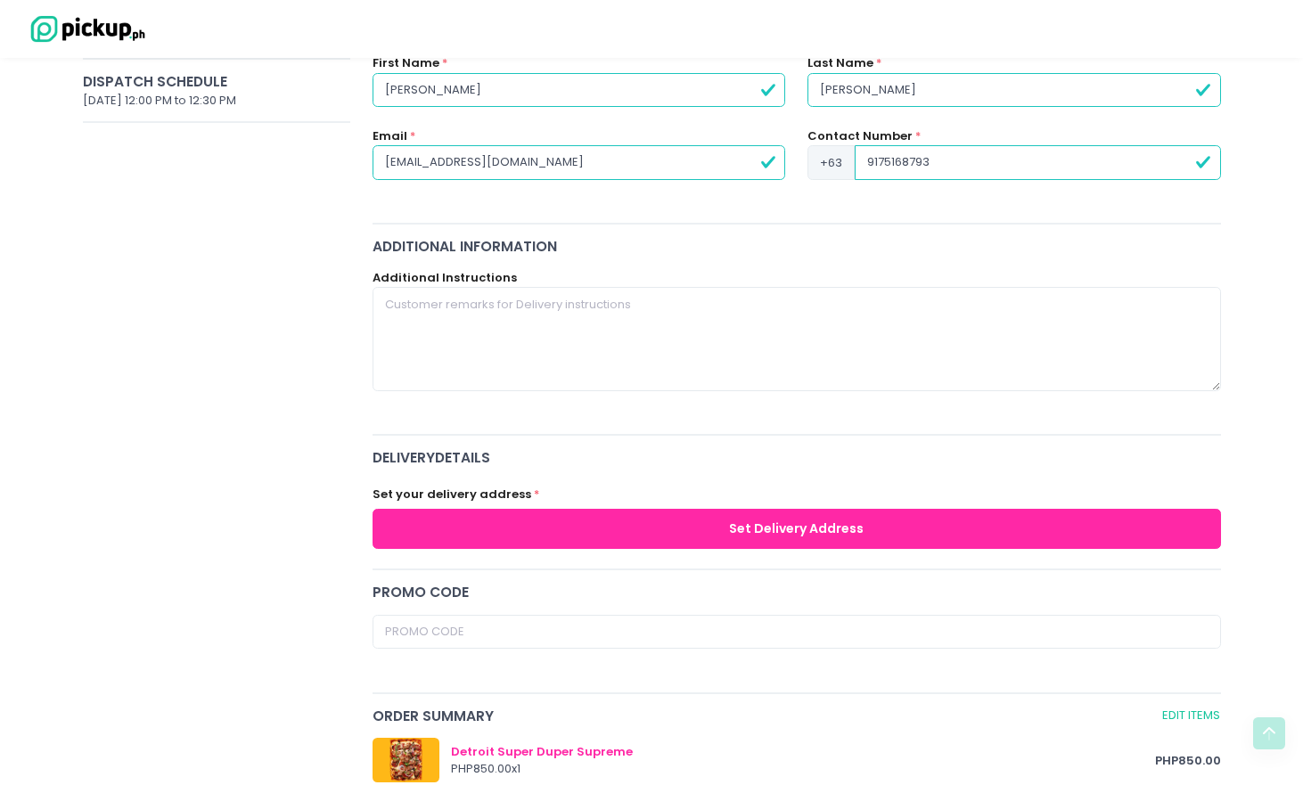
click at [777, 527] on button "Set Delivery Address" at bounding box center [797, 529] width 848 height 40
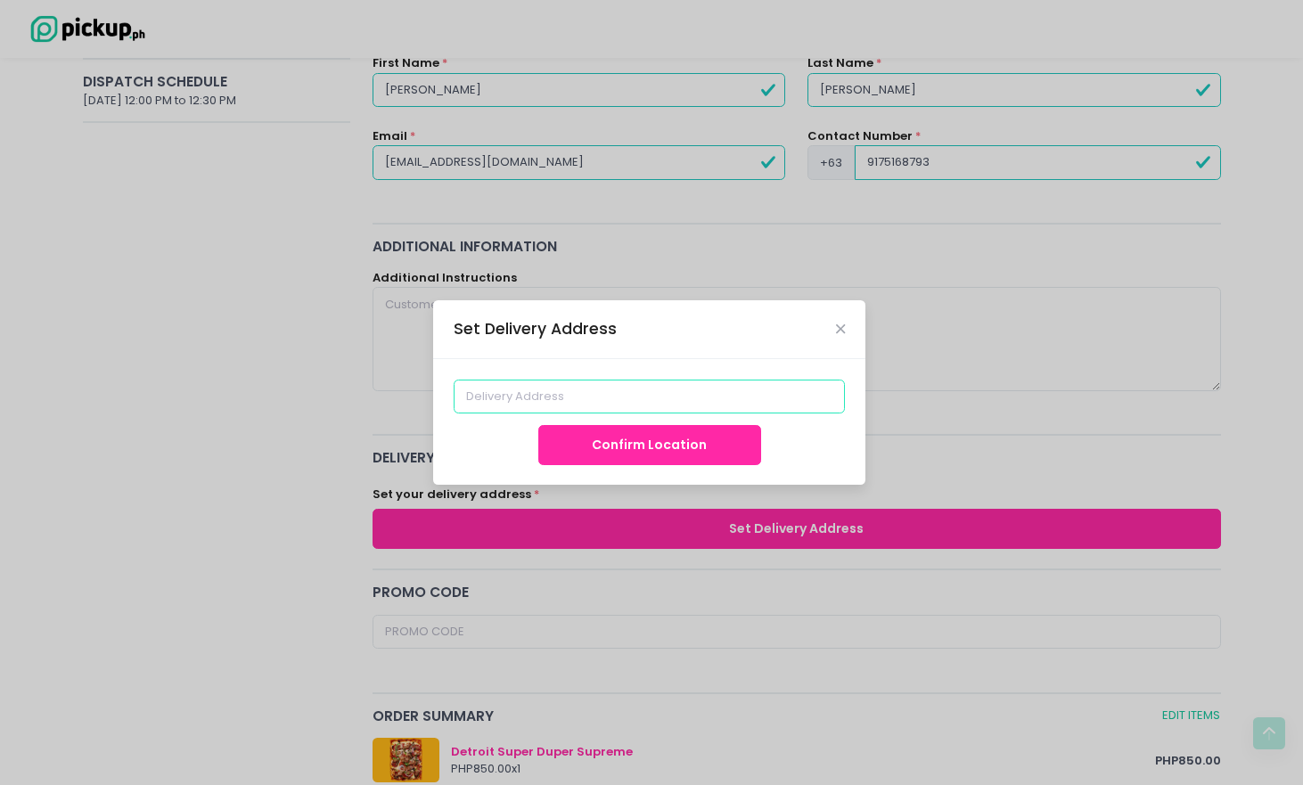
click at [597, 402] on input at bounding box center [650, 397] width 392 height 34
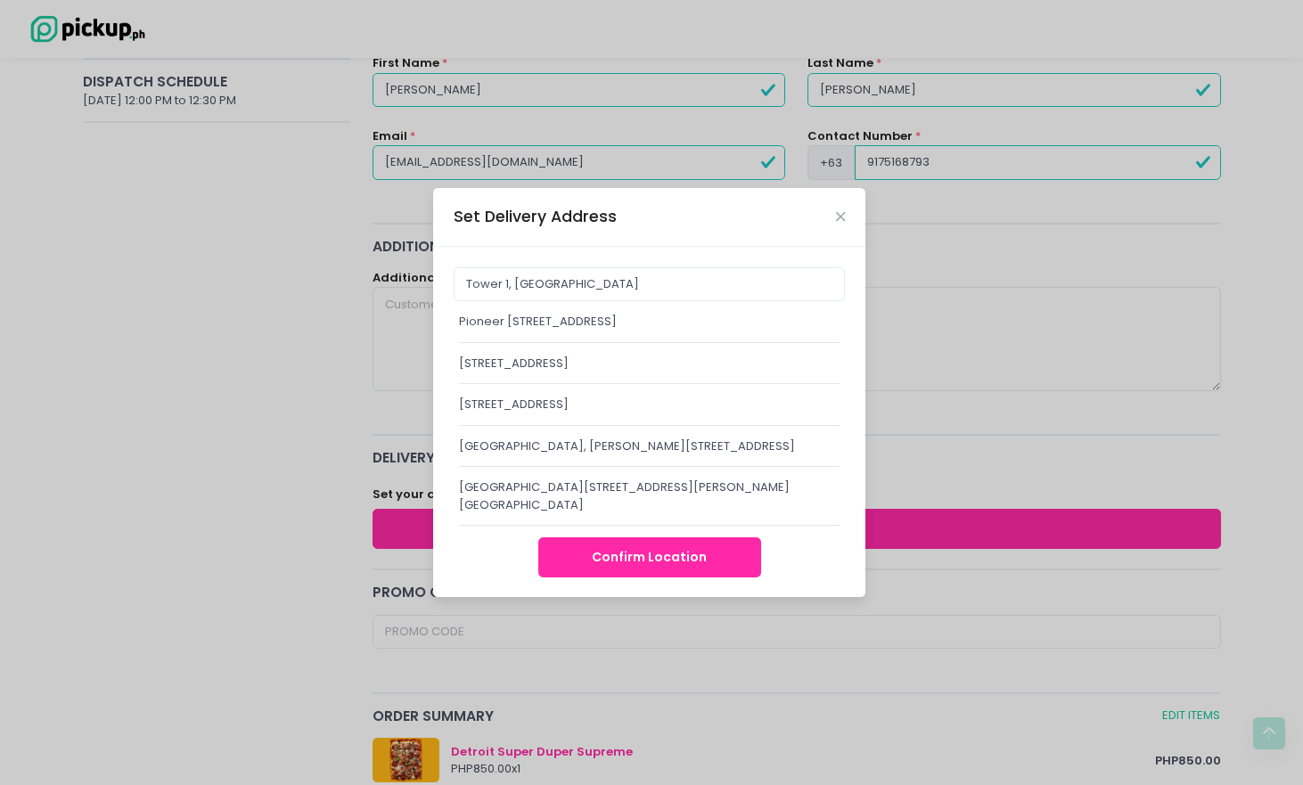
click at [611, 313] on div "Pioneer Woodlands Tower 1 and 2, Pioneer Street, Mandaluyong City, Metro Manila…" at bounding box center [649, 322] width 381 height 18
type input "Pioneer Woodlands Tower 1 and 2, Pioneer Street, Mandaluyong City, Metro Manila…"
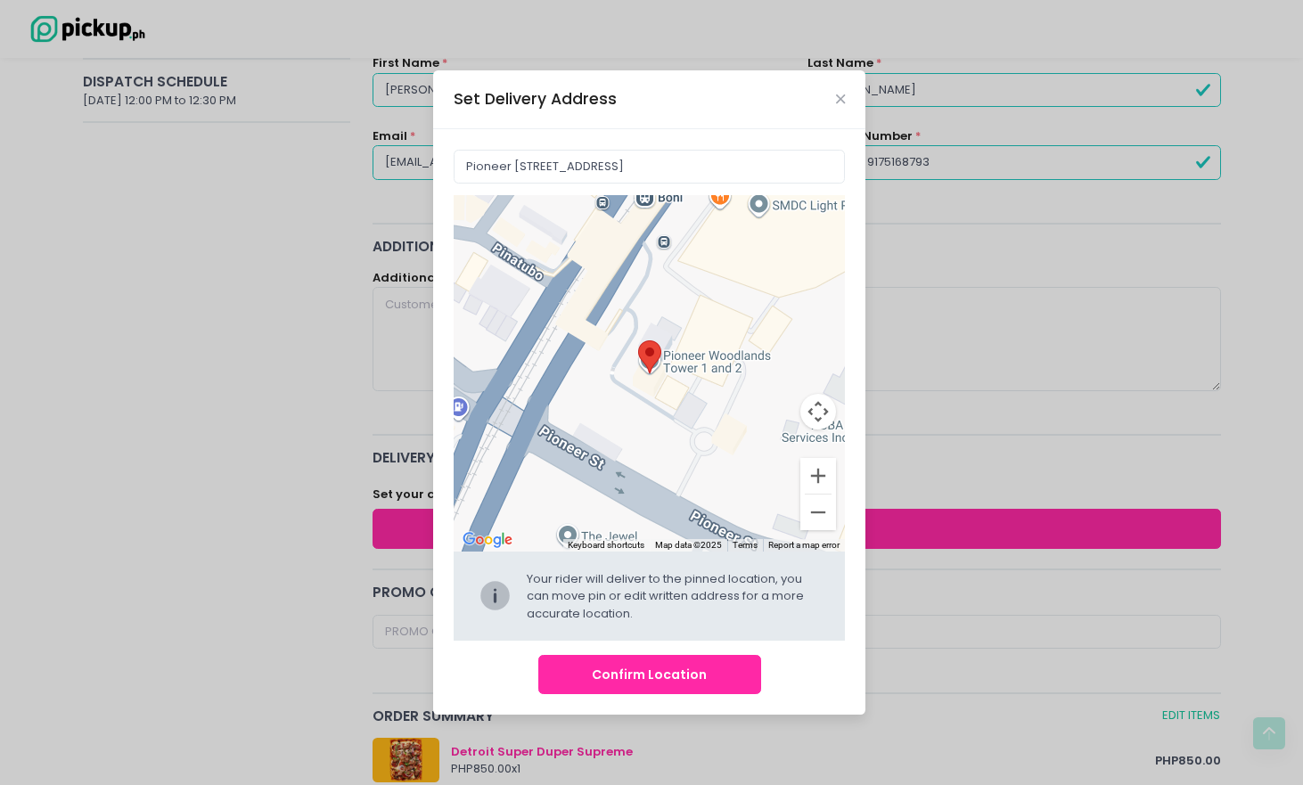
click at [661, 679] on button "Confirm Location" at bounding box center [649, 675] width 223 height 40
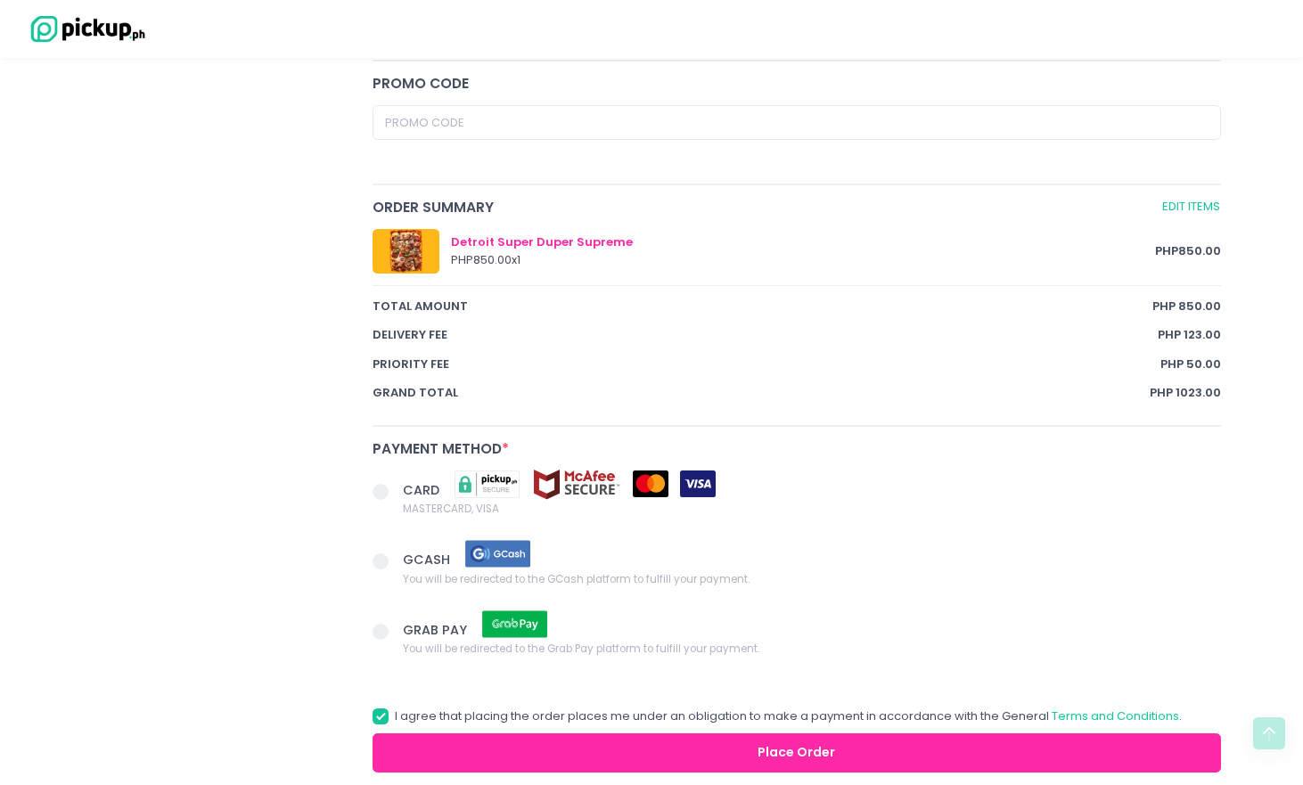
scroll to position [889, 0]
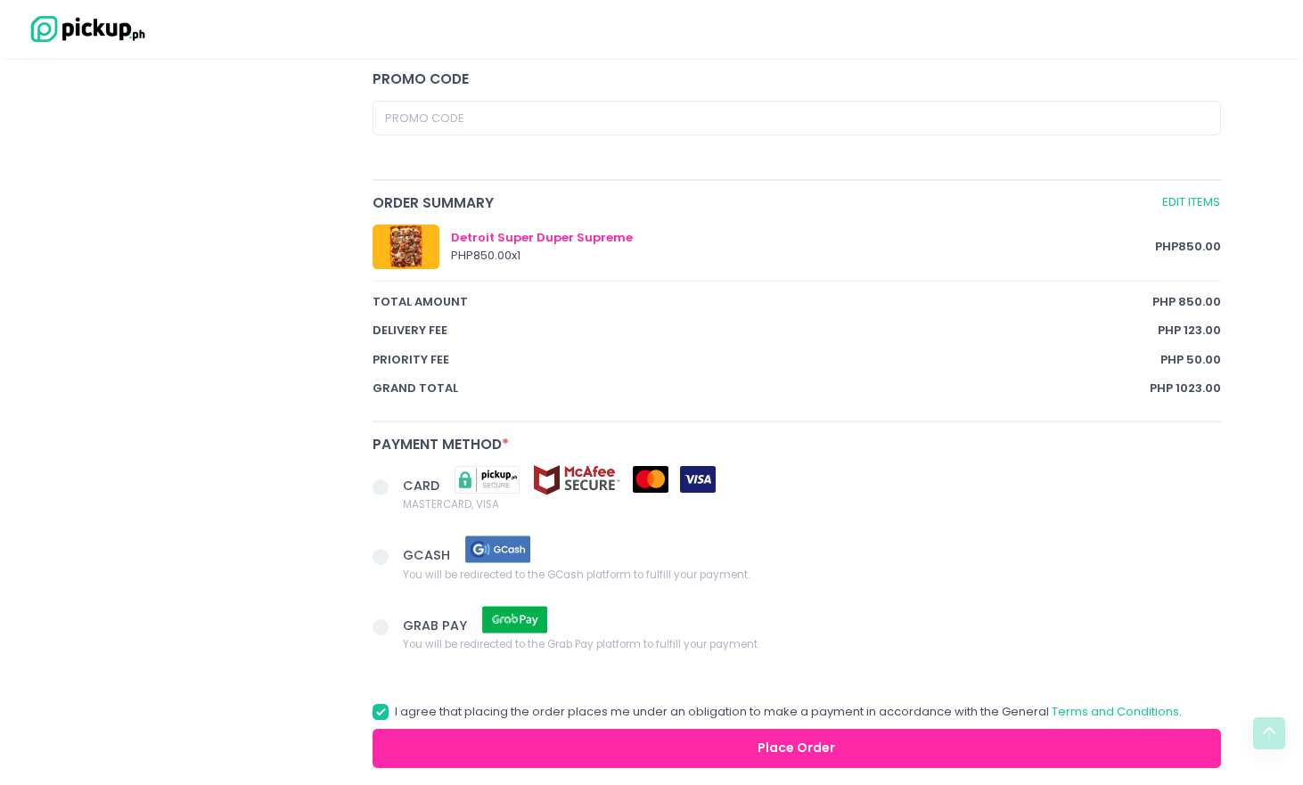
click at [379, 488] on span at bounding box center [381, 488] width 16 height 16
click at [395, 488] on input "CARD MASTERCARD, VISA" at bounding box center [401, 485] width 12 height 12
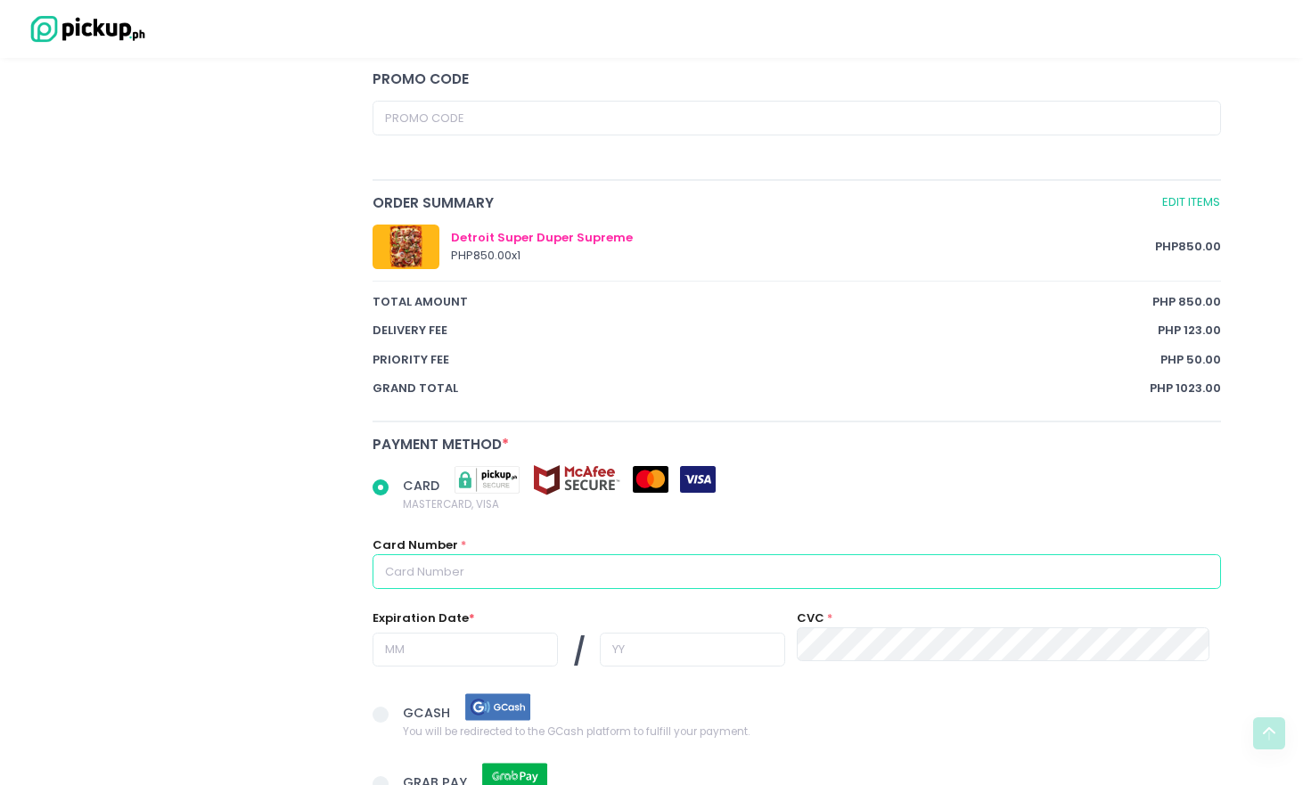
click at [412, 578] on input "text" at bounding box center [797, 571] width 848 height 34
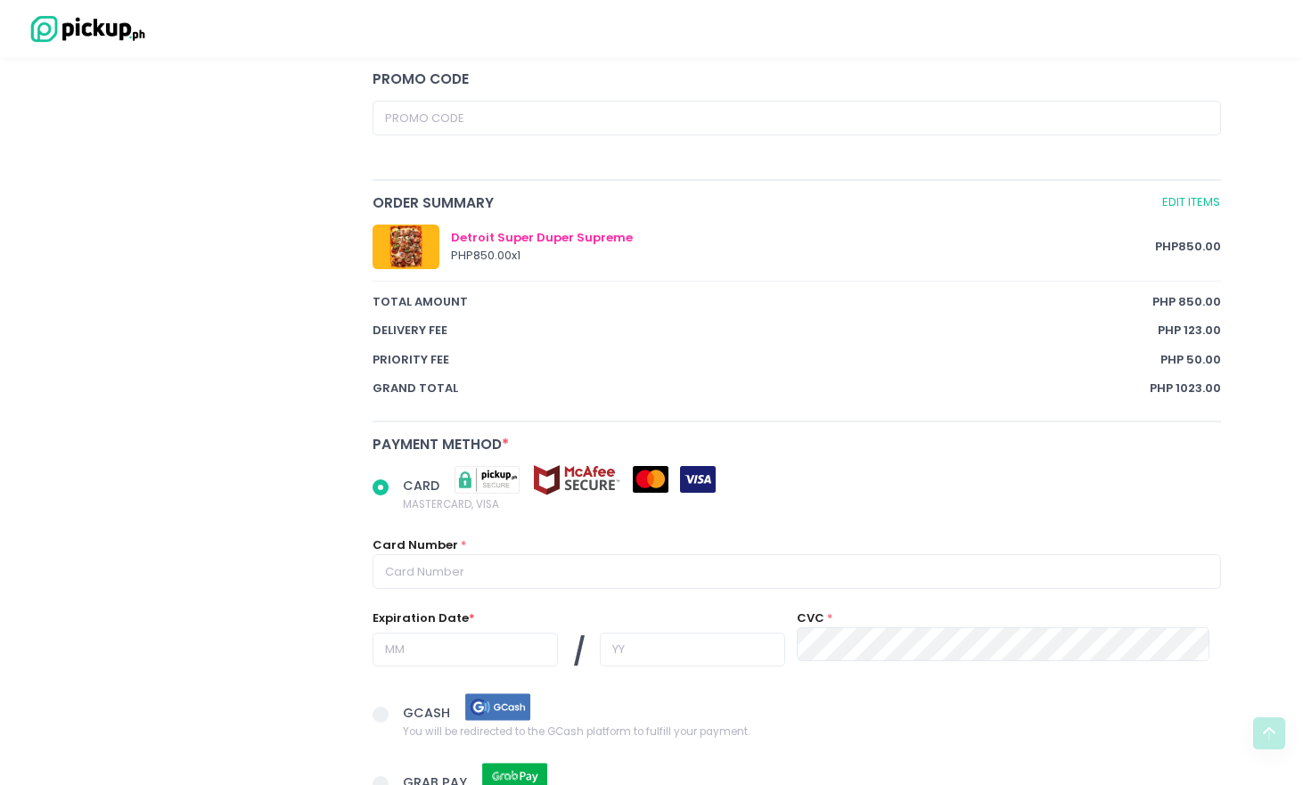
radio input "true"
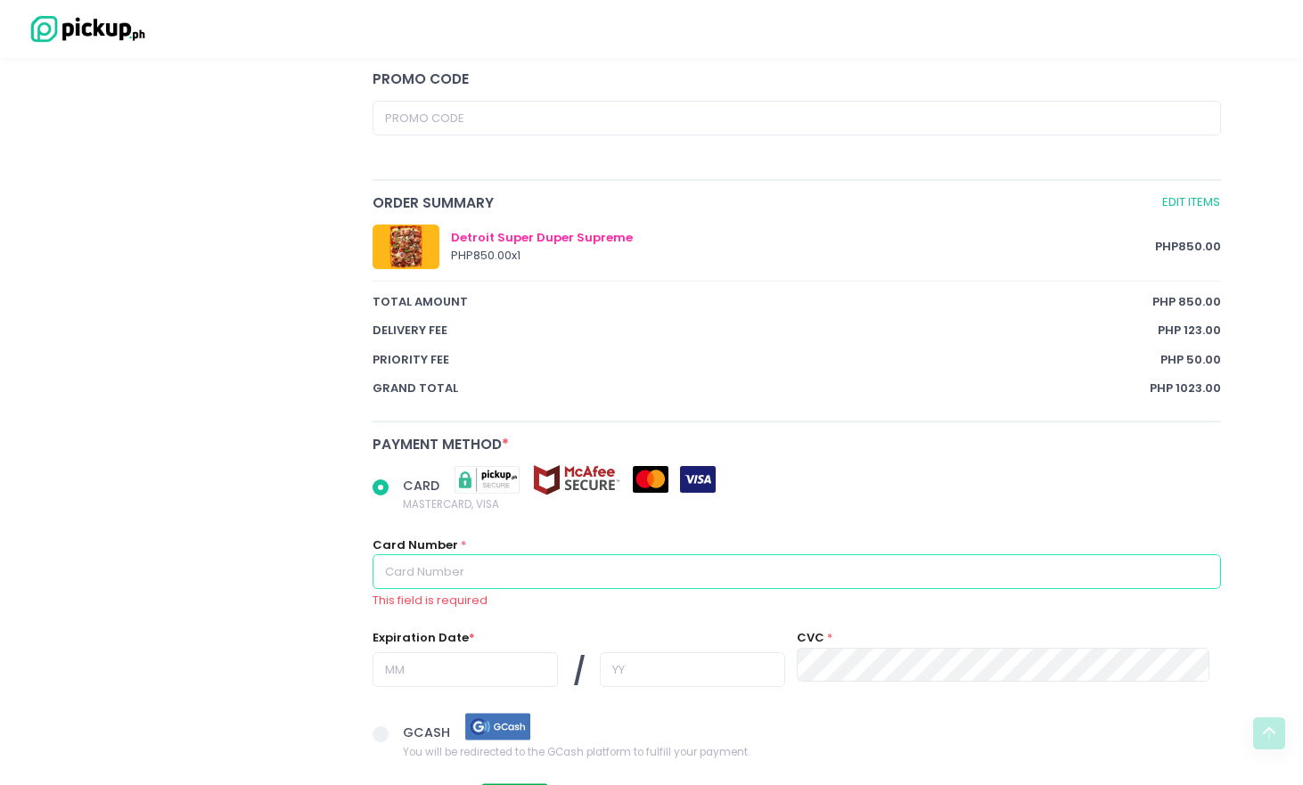
type input "4608887801107051"
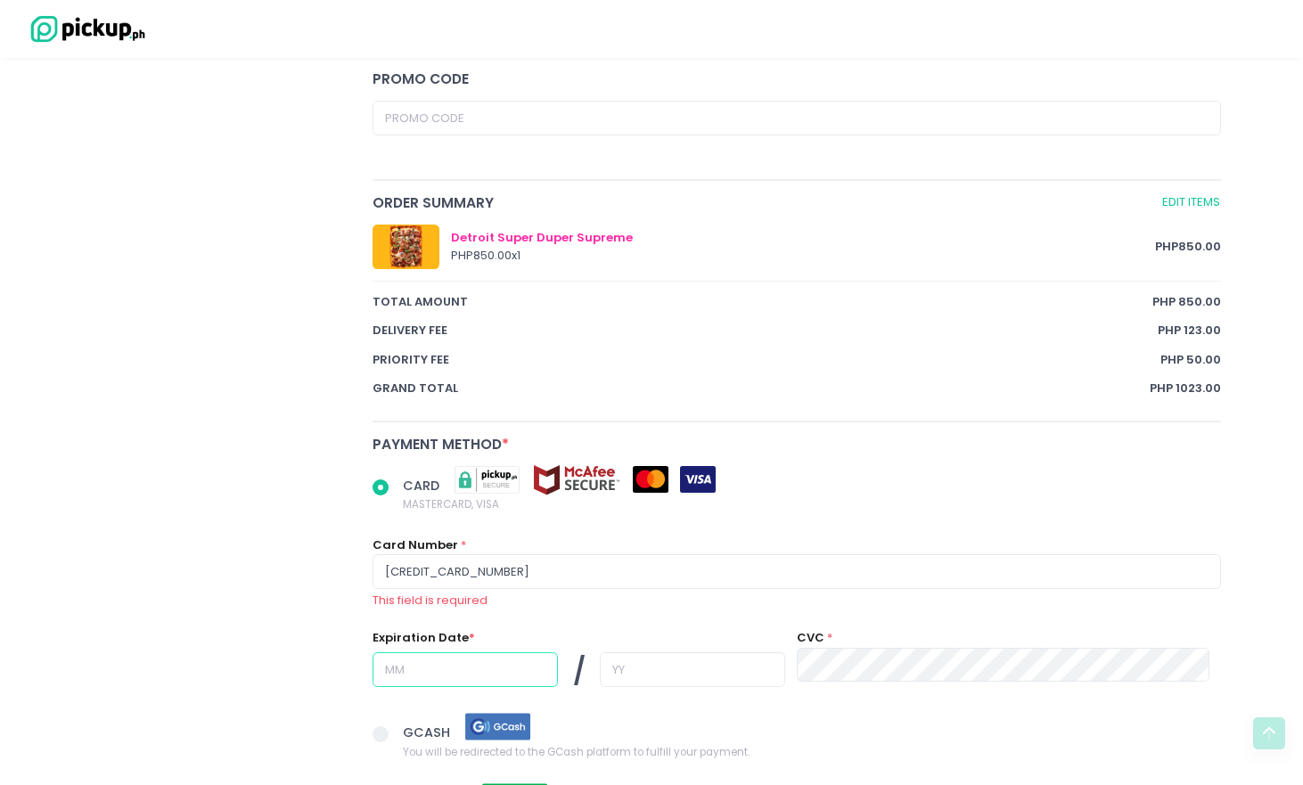
type input "03"
type input "28"
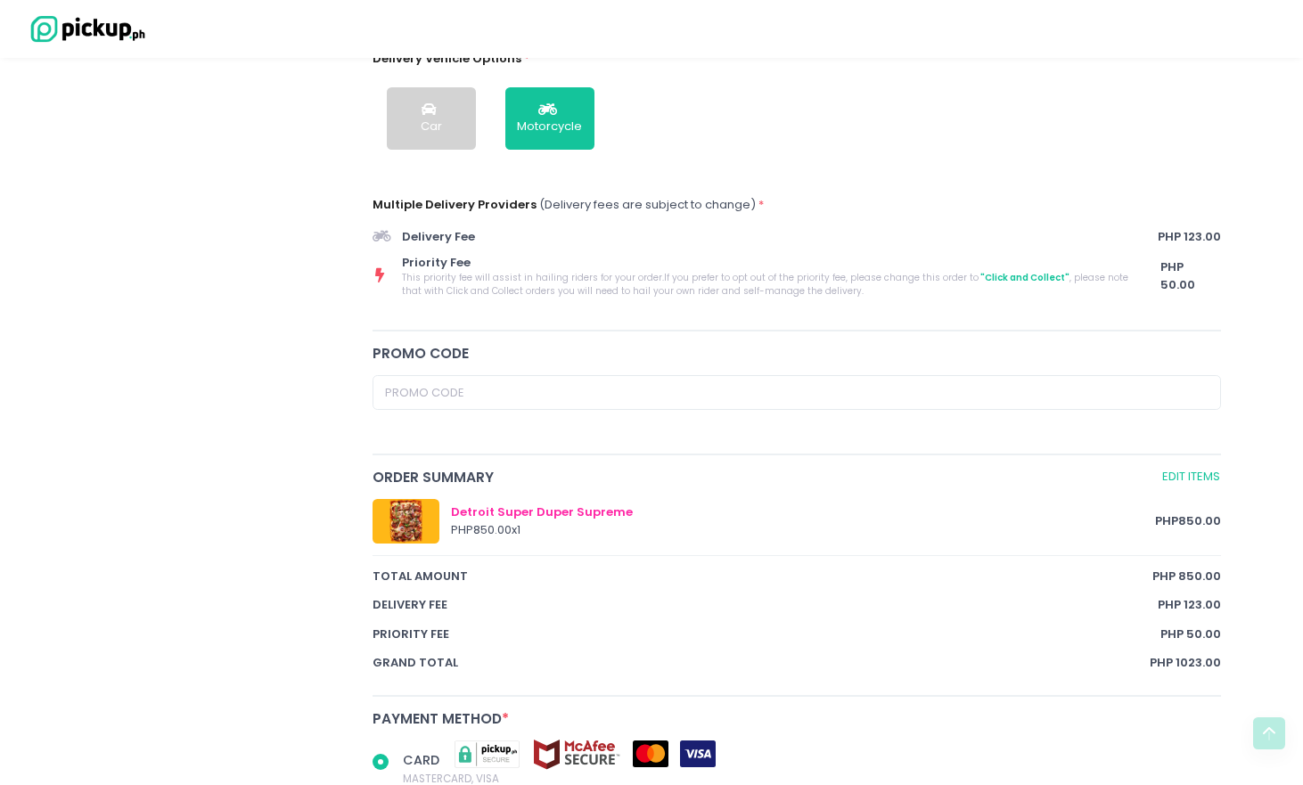
scroll to position [1132, 0]
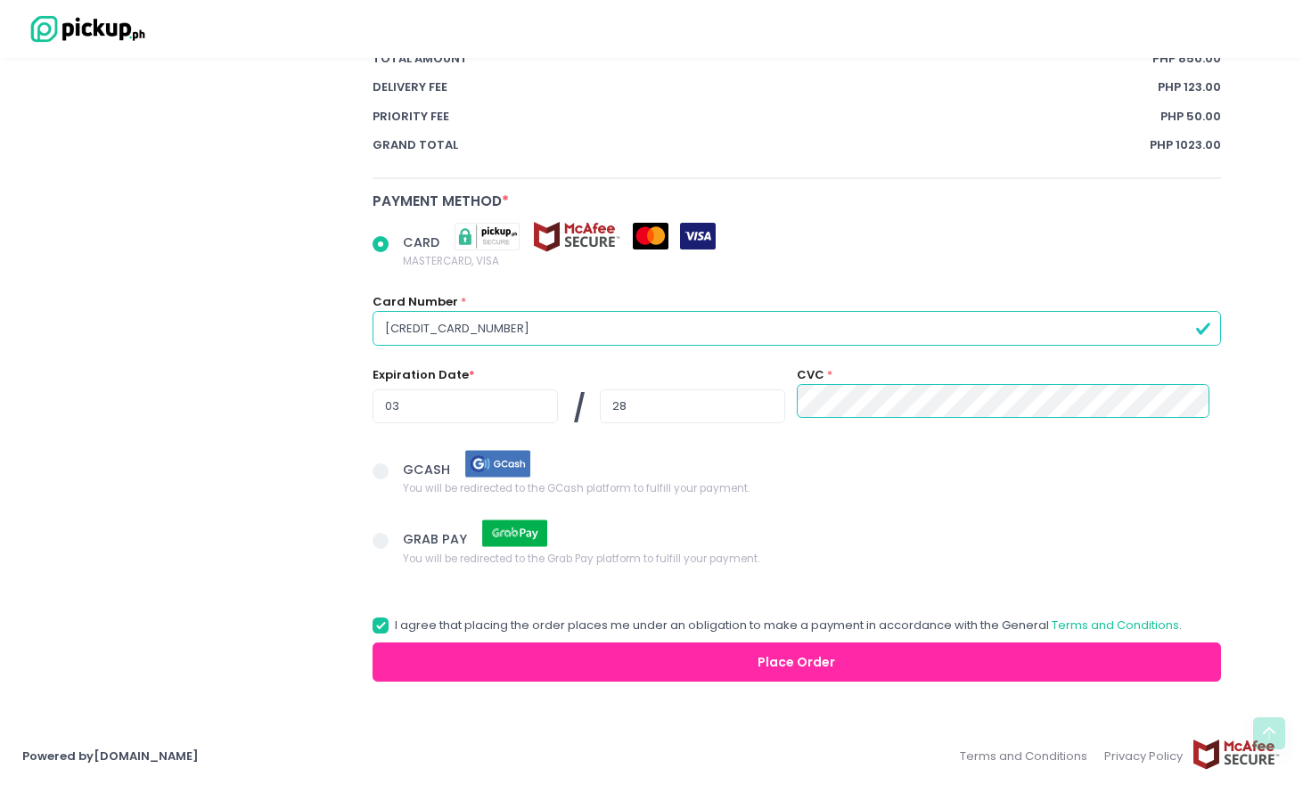
click at [822, 671] on button "Place Order" at bounding box center [797, 663] width 848 height 40
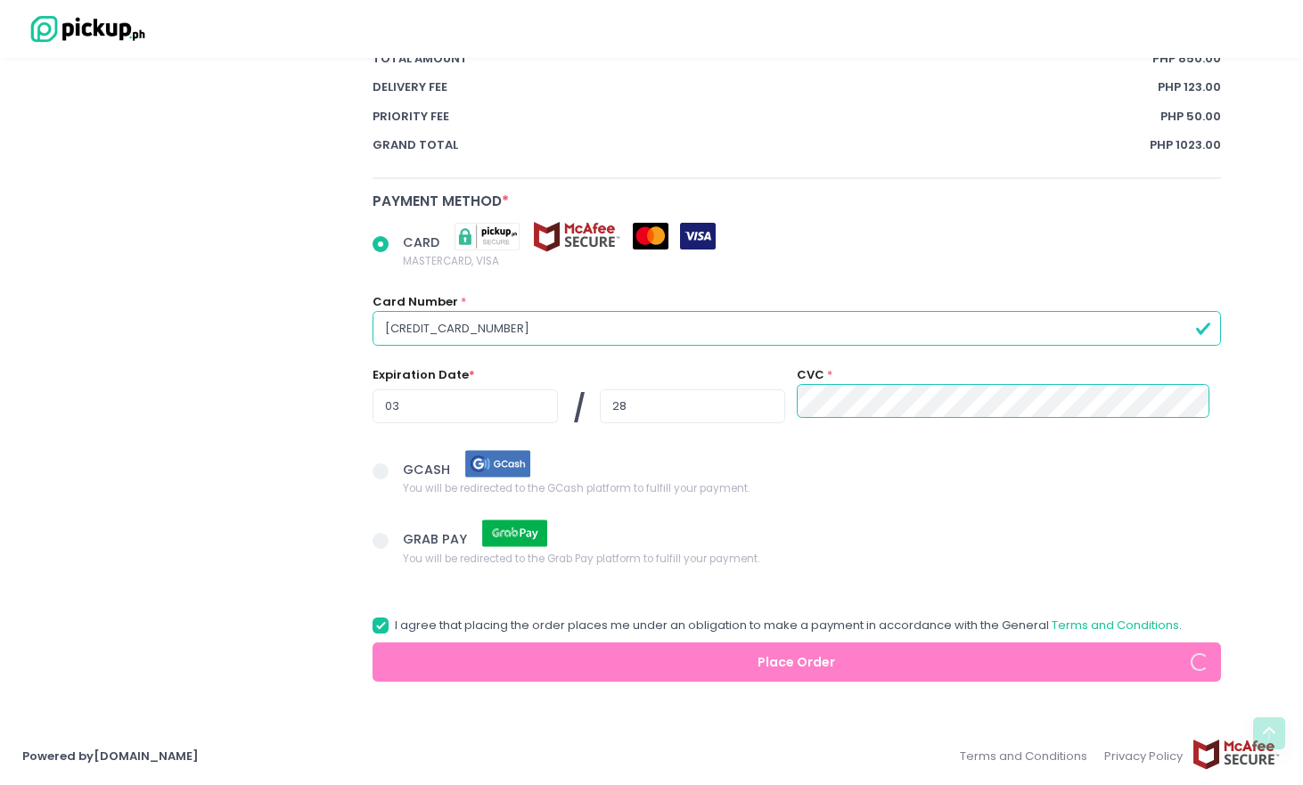
radio input "true"
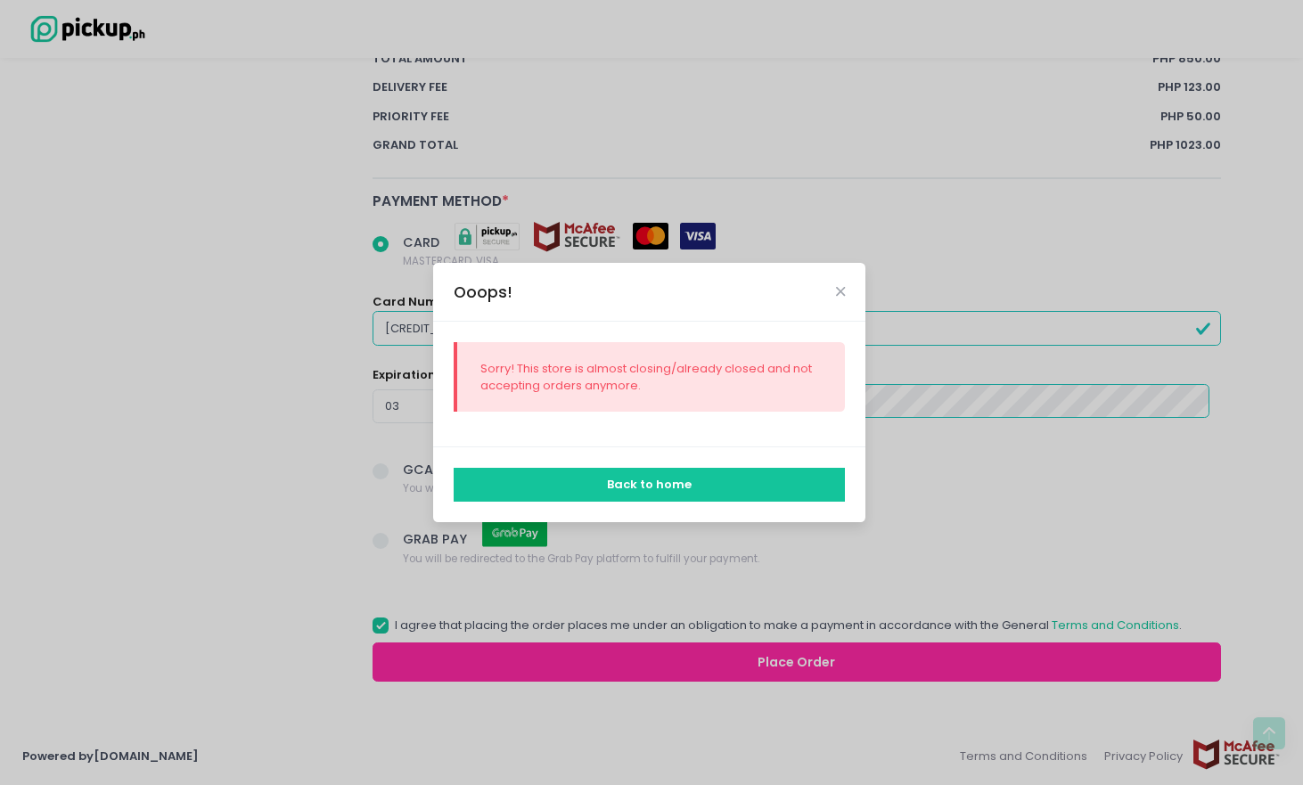
click at [681, 488] on button "Back to home" at bounding box center [650, 485] width 392 height 34
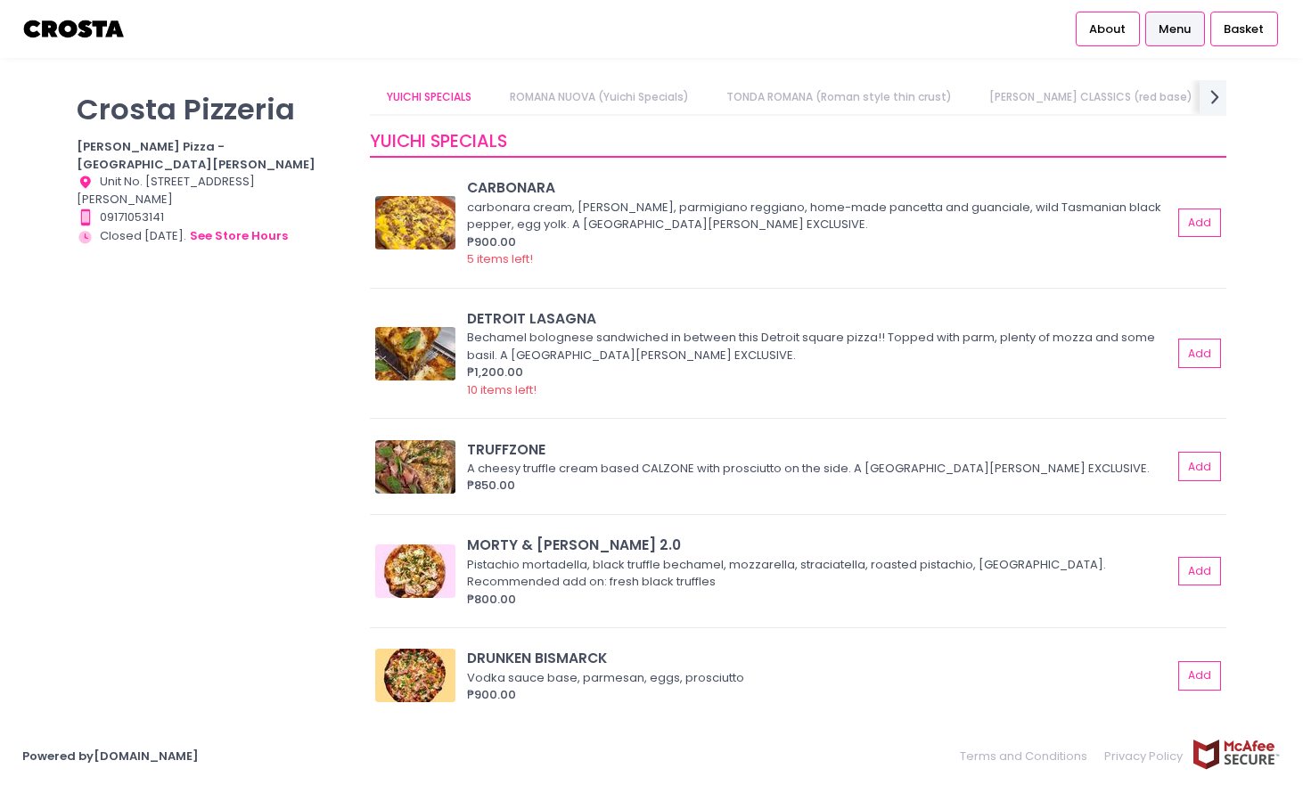
click at [1060, 102] on link "CROSTA CLASSICS (red base)" at bounding box center [1091, 97] width 238 height 34
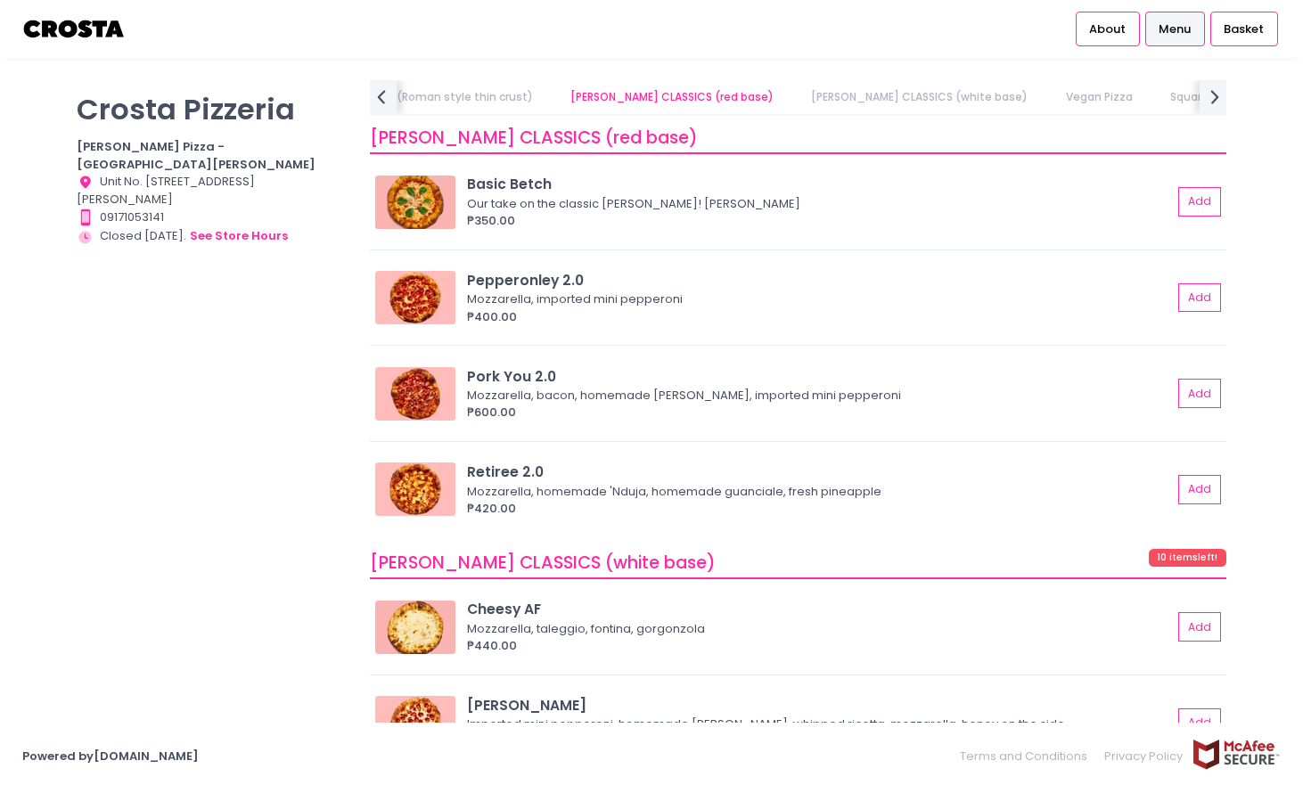
scroll to position [1046, 0]
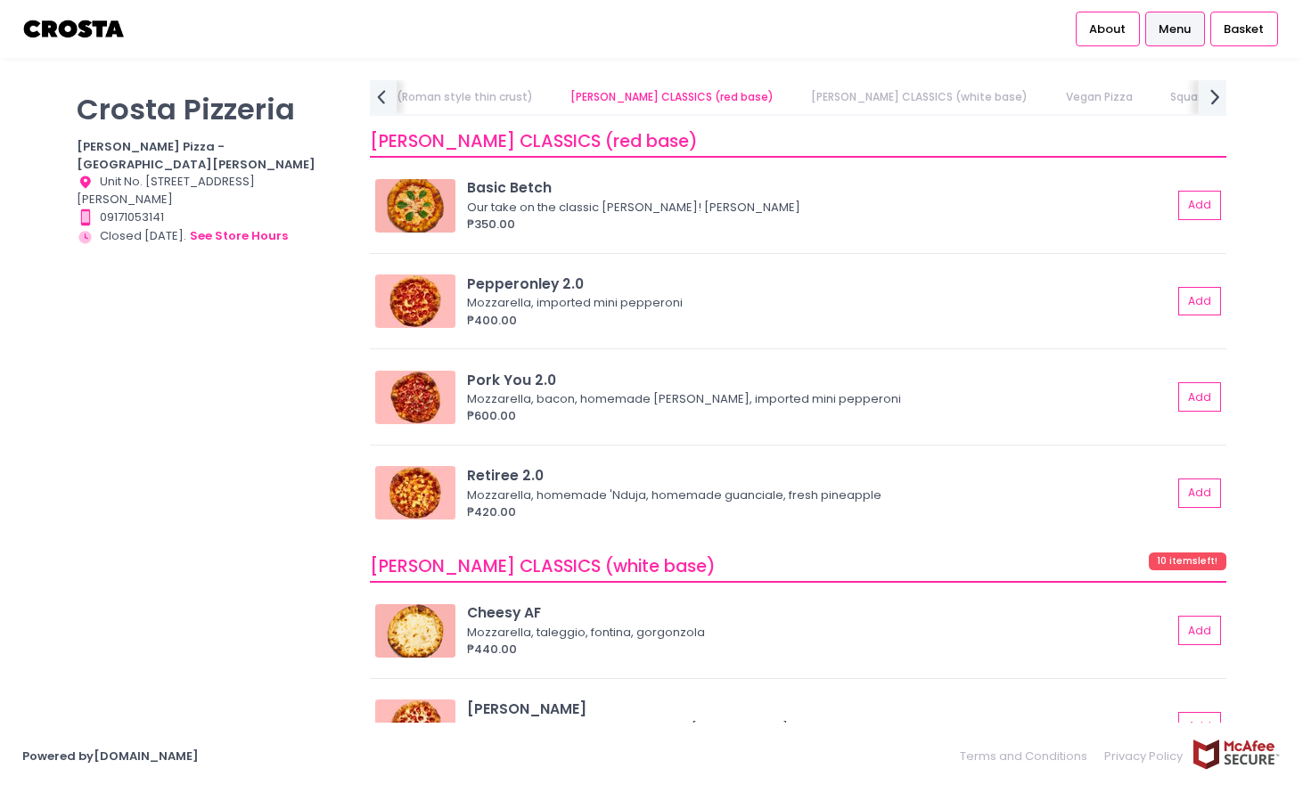
click at [1200, 93] on div "next Created with Sketch." at bounding box center [1213, 96] width 29 height 37
click at [383, 104] on icon "prev Created with Sketch." at bounding box center [381, 97] width 26 height 26
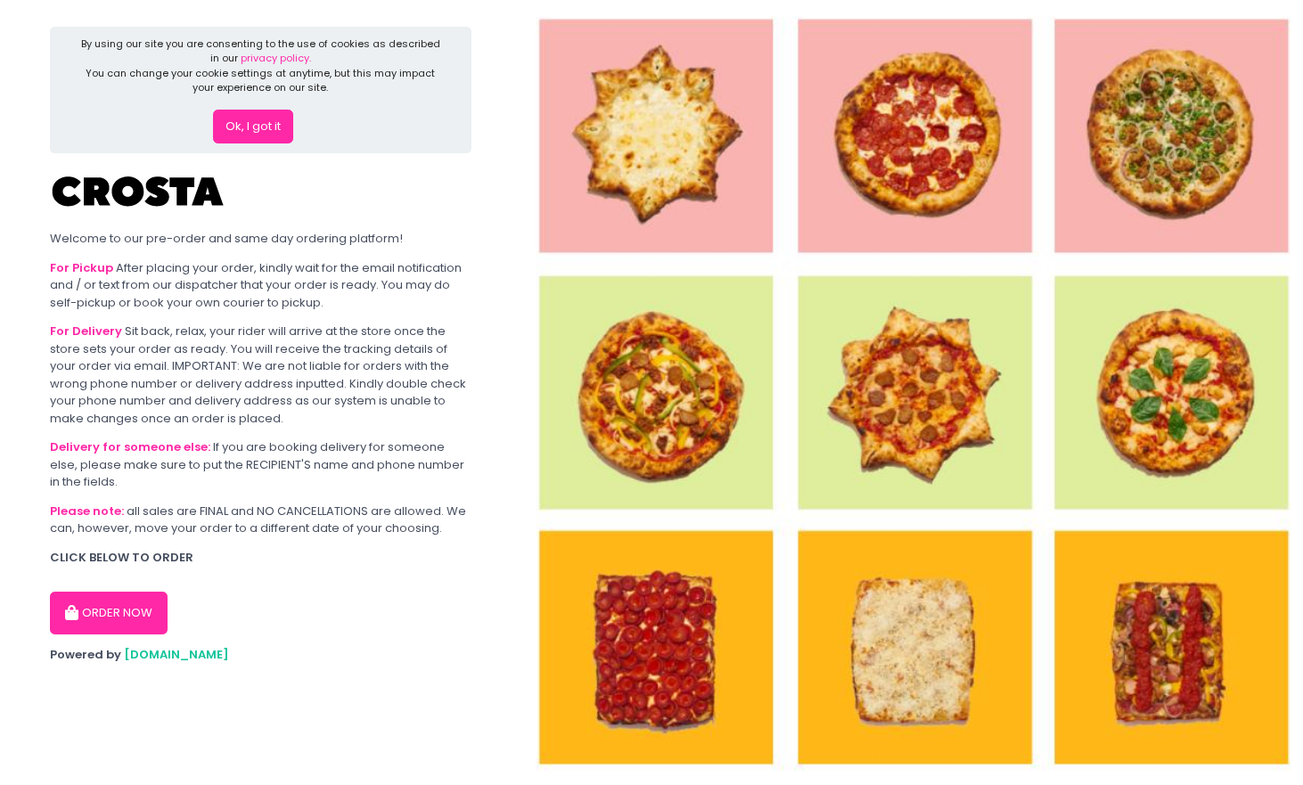
click at [115, 606] on button "ORDER NOW" at bounding box center [109, 613] width 118 height 43
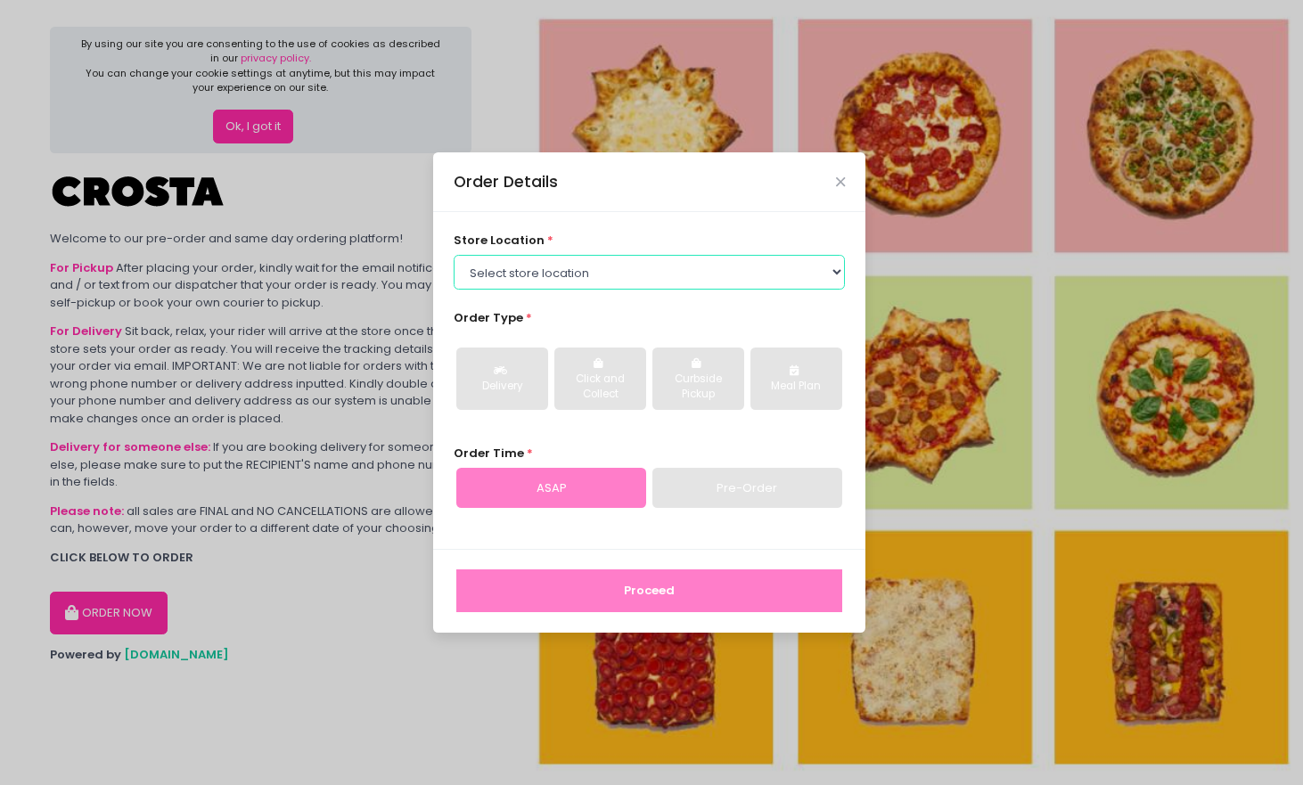
click at [736, 274] on select "Select store location [PERSON_NAME] Pizza - [PERSON_NAME] Pizza - [GEOGRAPHIC_D…" at bounding box center [650, 272] width 392 height 34
select select "5fabb2e53664a8677beaeb89"
click at [454, 255] on select "Select store location [PERSON_NAME] Pizza - [PERSON_NAME] Pizza - [GEOGRAPHIC_D…" at bounding box center [650, 272] width 392 height 34
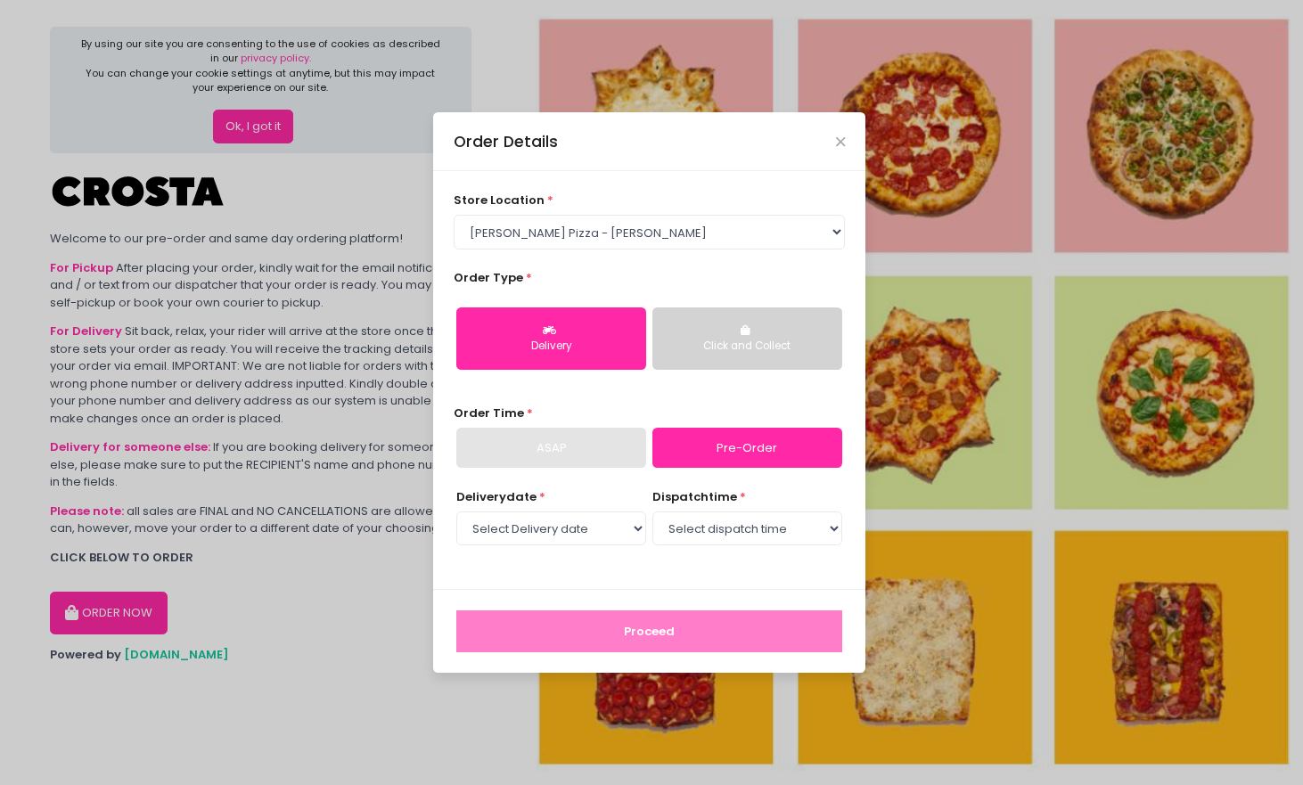
click at [589, 343] on div "Delivery" at bounding box center [551, 347] width 165 height 16
click at [729, 450] on link "Pre-Order" at bounding box center [747, 448] width 190 height 41
click at [595, 529] on select "Select Delivery date [DATE] [DATE] [DATE] [DATE] [DATE]" at bounding box center [551, 529] width 190 height 34
select select "[DATE]"
click at [456, 512] on select "Select Delivery date [DATE] [DATE] [DATE] [DATE] [DATE]" at bounding box center [551, 529] width 190 height 34
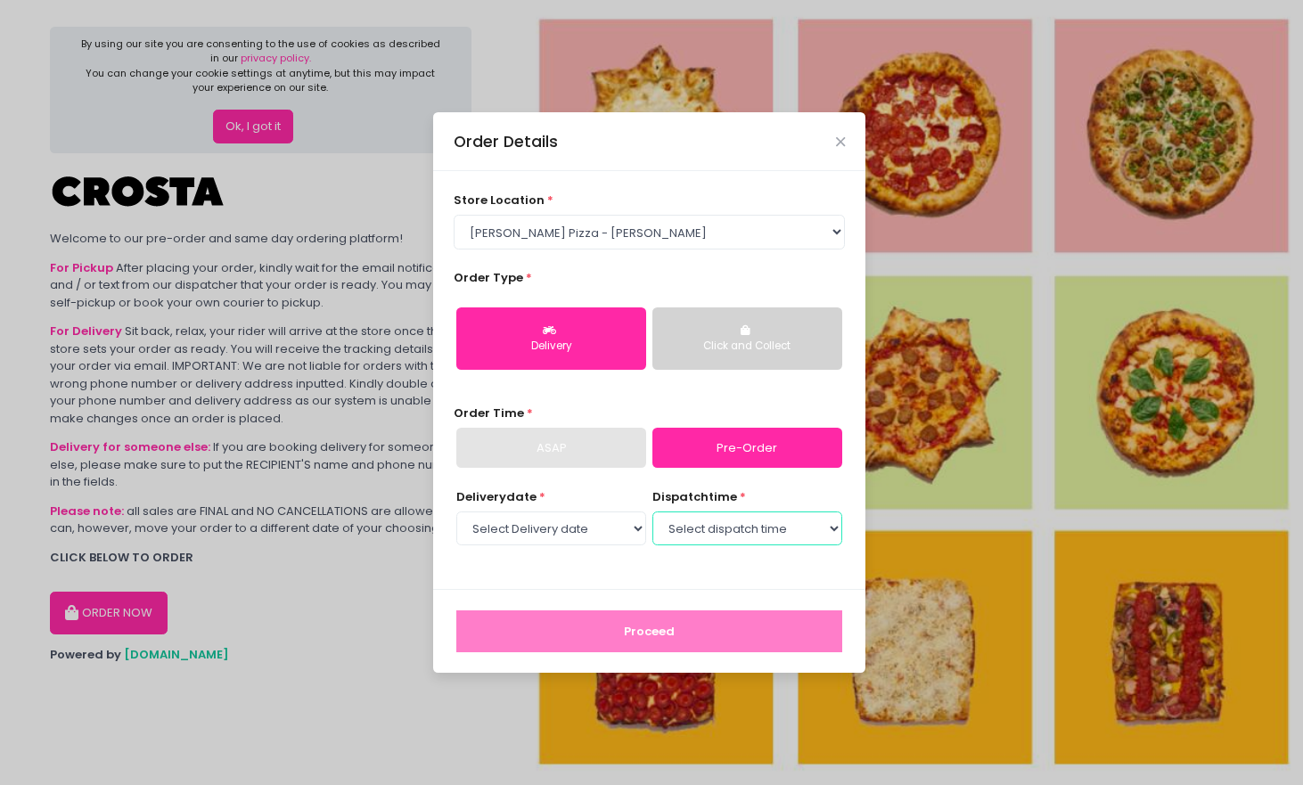
click at [725, 530] on select "Select dispatch time 12:00 PM - 12:30 PM 12:30 PM - 01:00 PM 01:00 PM - 01:30 P…" at bounding box center [747, 529] width 190 height 34
select select "12:00"
click at [652, 512] on select "Select dispatch time 12:00 PM - 12:30 PM 12:30 PM - 01:00 PM 01:00 PM - 01:30 P…" at bounding box center [747, 529] width 190 height 34
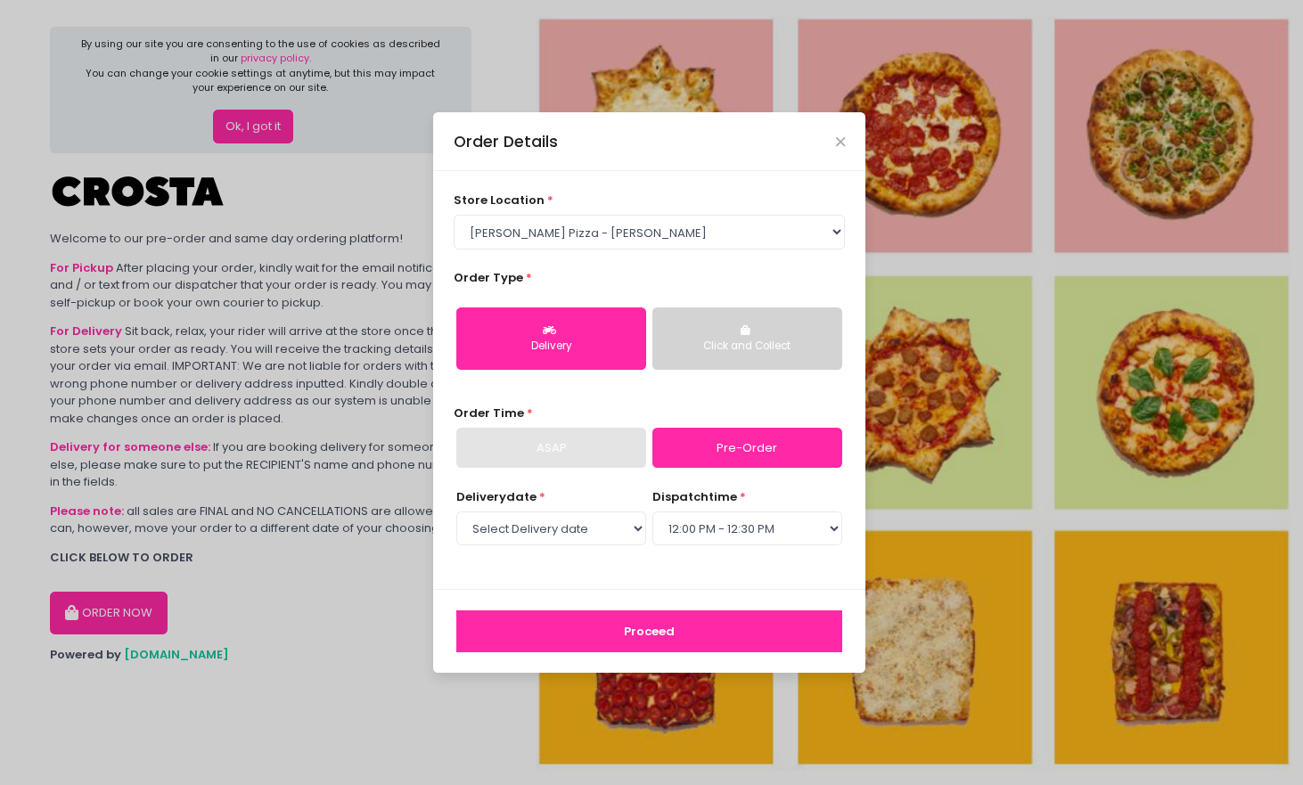
click at [659, 627] on button "Proceed" at bounding box center [649, 632] width 386 height 43
